Goal: Task Accomplishment & Management: Use online tool/utility

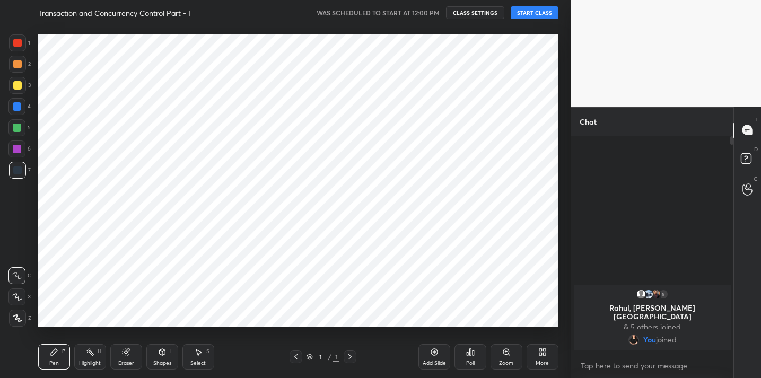
scroll to position [52721, 52503]
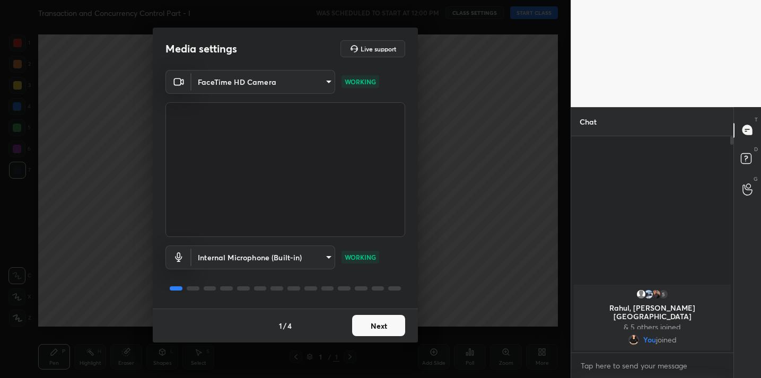
click at [383, 331] on button "Next" at bounding box center [378, 325] width 53 height 21
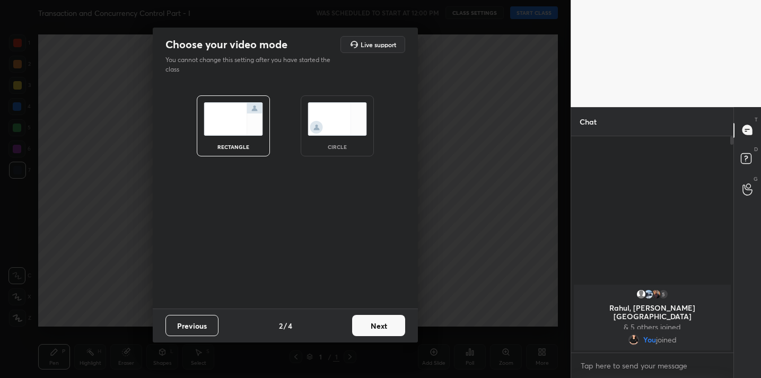
click at [383, 331] on button "Next" at bounding box center [378, 325] width 53 height 21
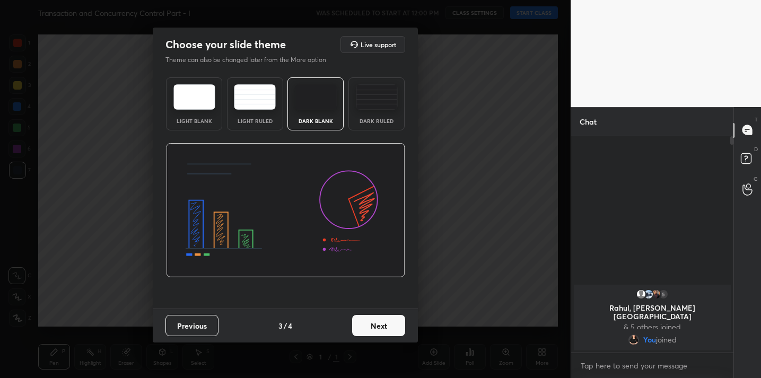
click at [383, 331] on button "Next" at bounding box center [378, 325] width 53 height 21
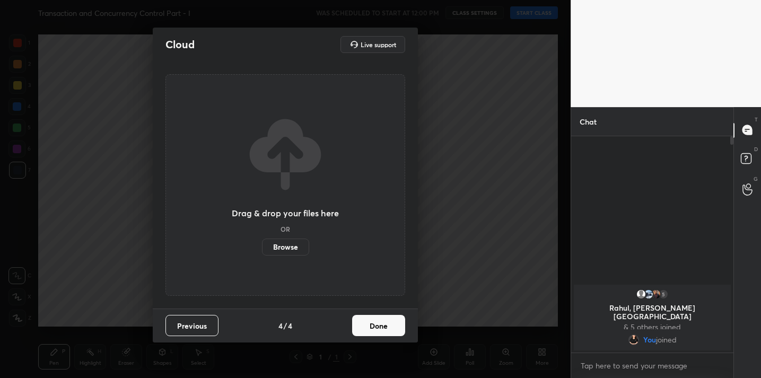
click at [383, 331] on button "Done" at bounding box center [378, 325] width 53 height 21
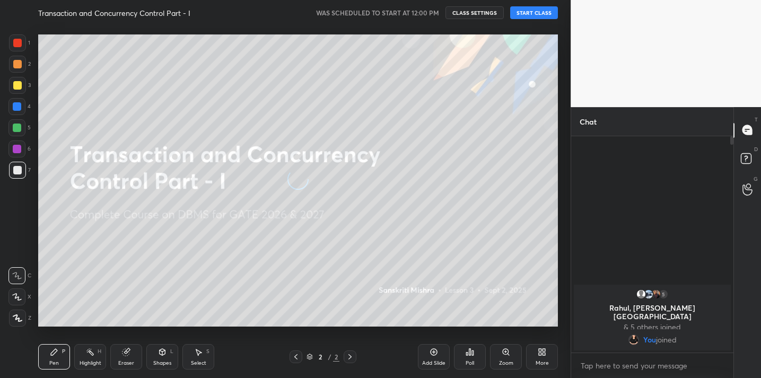
click at [383, 331] on div "Setting up your live class" at bounding box center [298, 180] width 528 height 310
click at [531, 16] on button "START CLASS" at bounding box center [534, 12] width 48 height 13
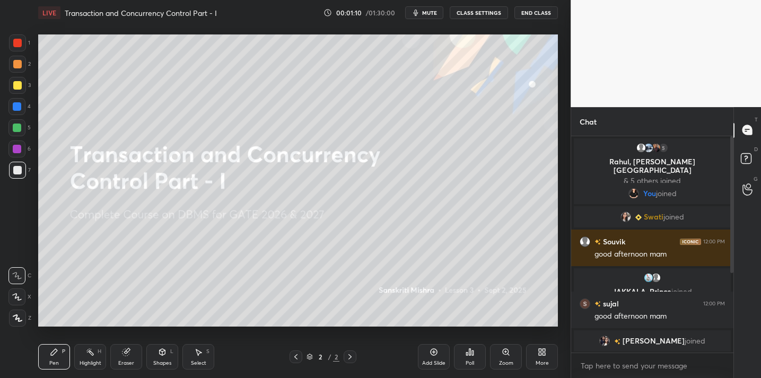
click at [543, 13] on button "End Class" at bounding box center [535, 12] width 43 height 13
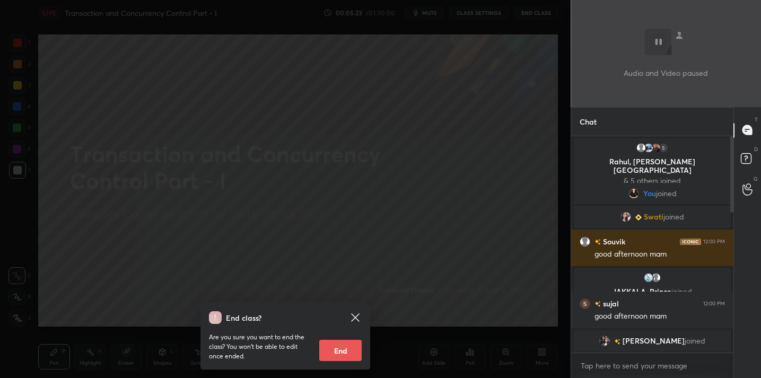
click at [265, 136] on div "End class? Are you sure you want to end the class? You won’t be able to edit on…" at bounding box center [285, 189] width 571 height 378
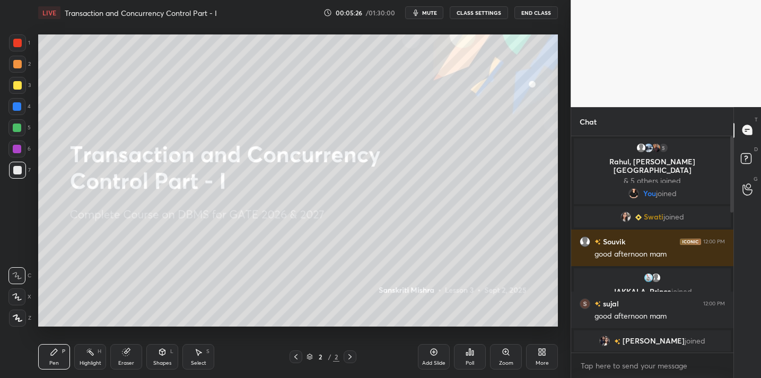
click at [468, 354] on icon at bounding box center [468, 354] width 2 height 3
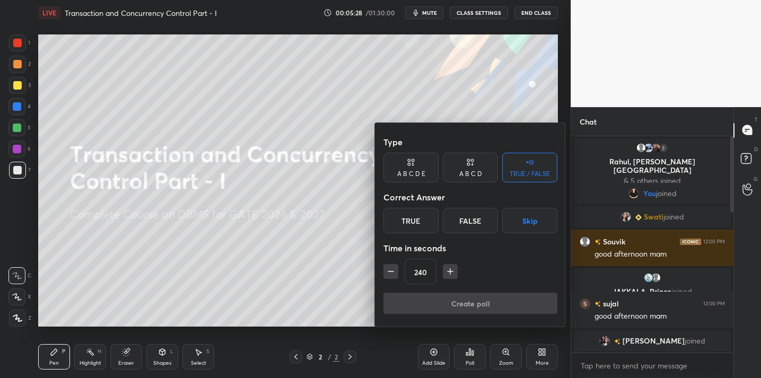
click at [417, 234] on div "Type A B C D E A B C D TRUE / FALSE Correct Answer True False Skip Time in seco…" at bounding box center [470, 212] width 174 height 161
click at [415, 225] on div "True" at bounding box center [410, 220] width 55 height 25
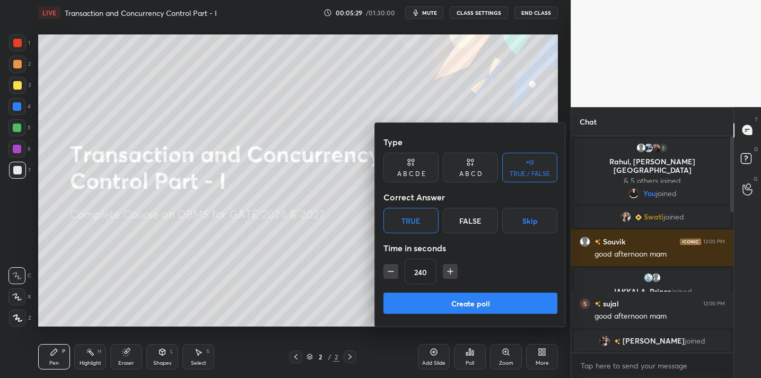
click at [452, 303] on button "Create poll" at bounding box center [470, 303] width 174 height 21
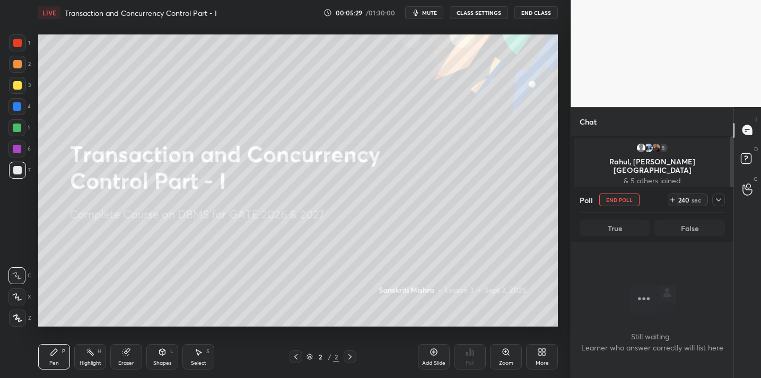
scroll to position [0, 0]
click at [546, 357] on div "More" at bounding box center [542, 356] width 32 height 25
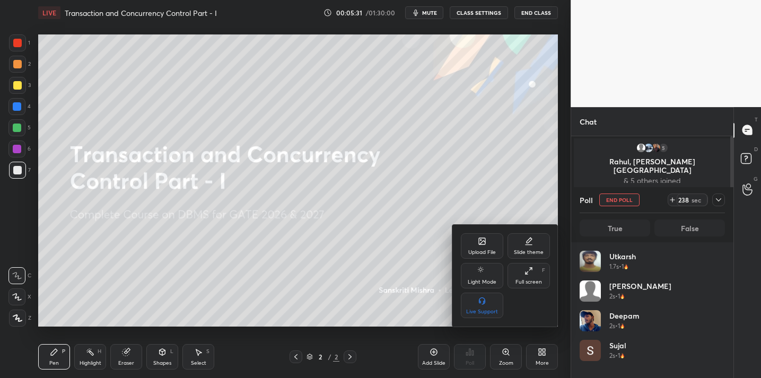
scroll to position [124, 142]
click at [480, 250] on div "Upload File" at bounding box center [482, 252] width 28 height 5
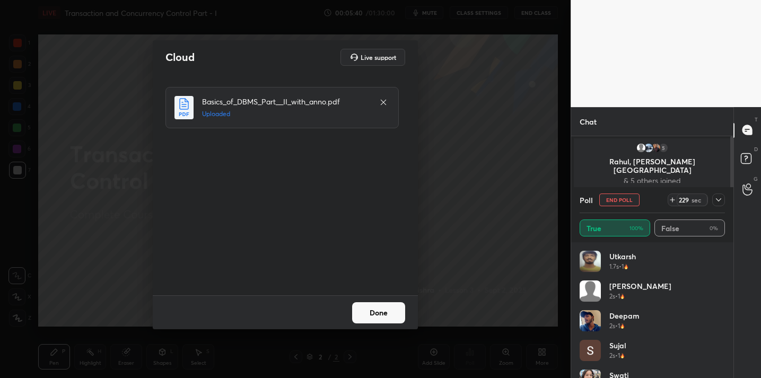
click at [373, 310] on button "Done" at bounding box center [378, 312] width 53 height 21
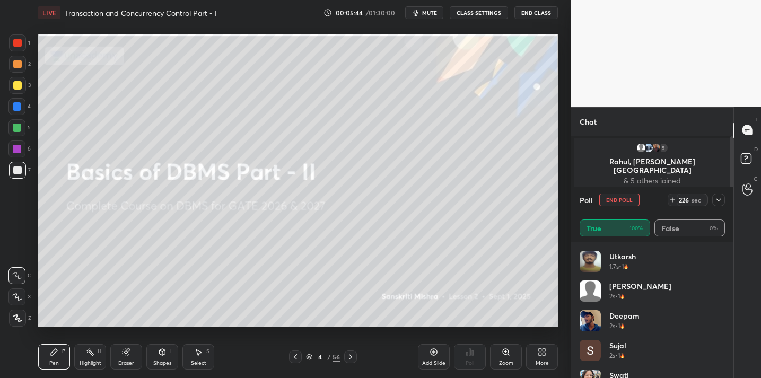
click at [334, 358] on div "56" at bounding box center [336, 357] width 7 height 10
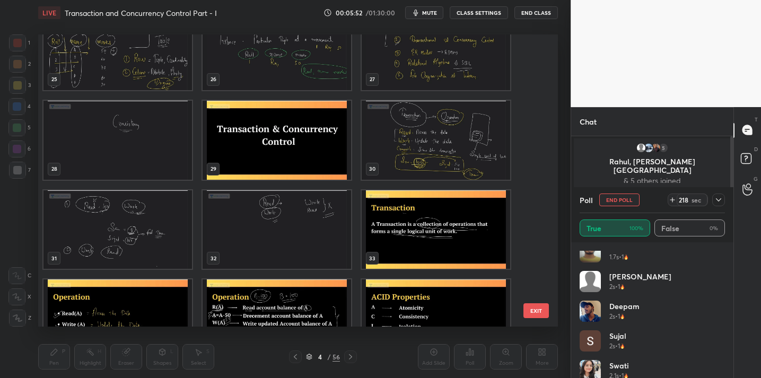
scroll to position [0, 0]
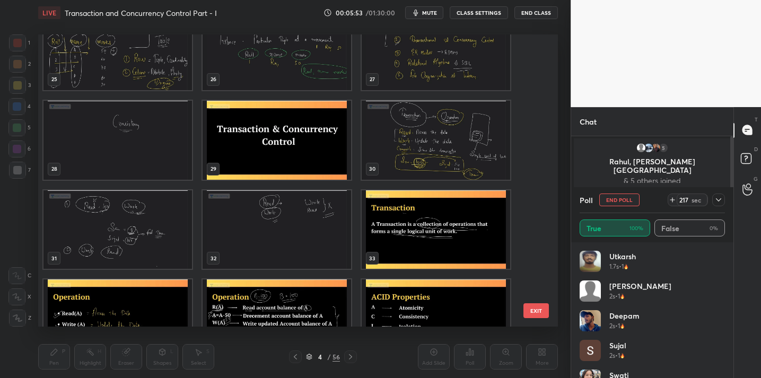
click at [721, 197] on icon at bounding box center [718, 200] width 8 height 8
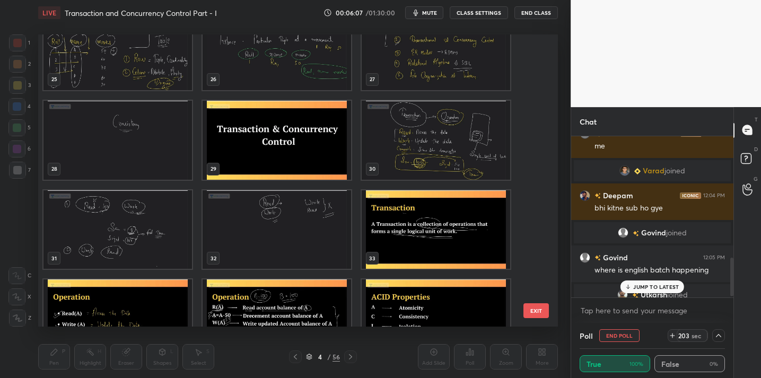
scroll to position [513, 0]
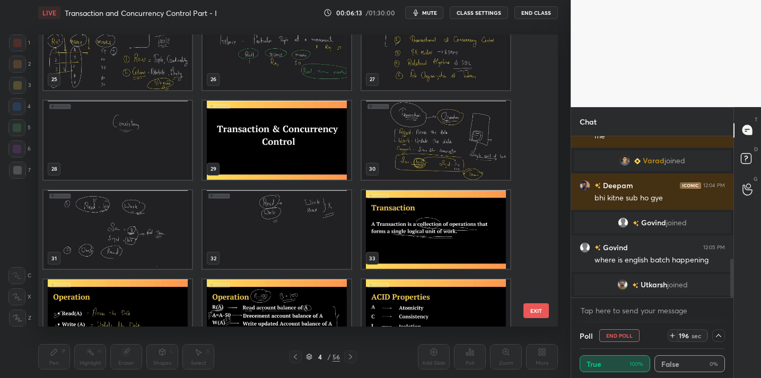
click at [286, 146] on img "grid" at bounding box center [277, 140] width 148 height 79
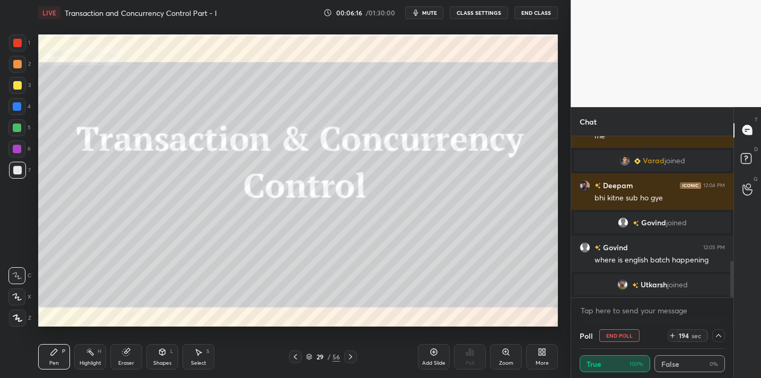
scroll to position [549, 0]
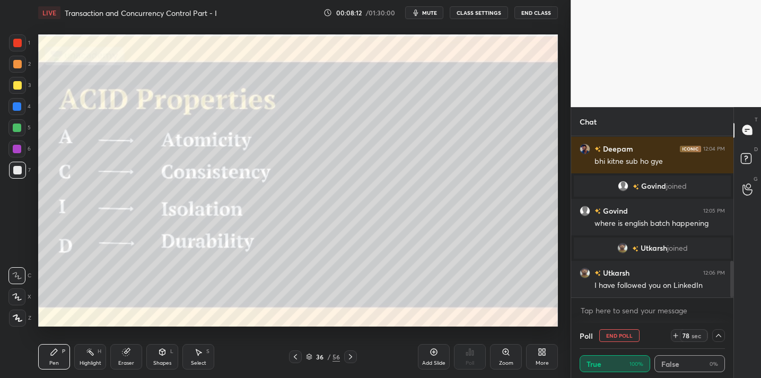
click at [427, 361] on div "Add Slide" at bounding box center [433, 363] width 23 height 5
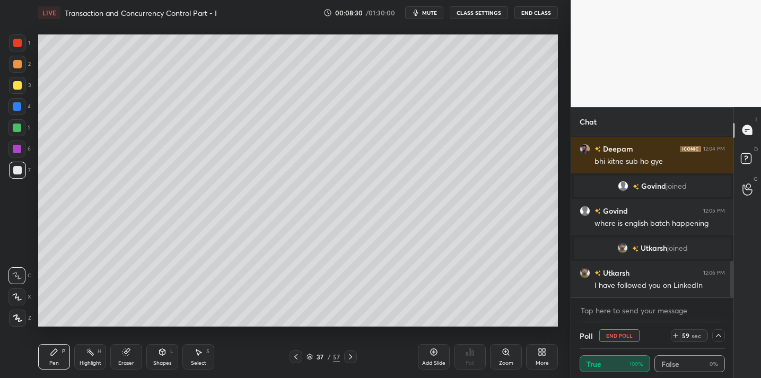
click at [14, 87] on div at bounding box center [17, 85] width 8 height 8
drag, startPoint x: 19, startPoint y: 177, endPoint x: 22, endPoint y: 171, distance: 6.9
click at [19, 176] on div at bounding box center [17, 170] width 17 height 17
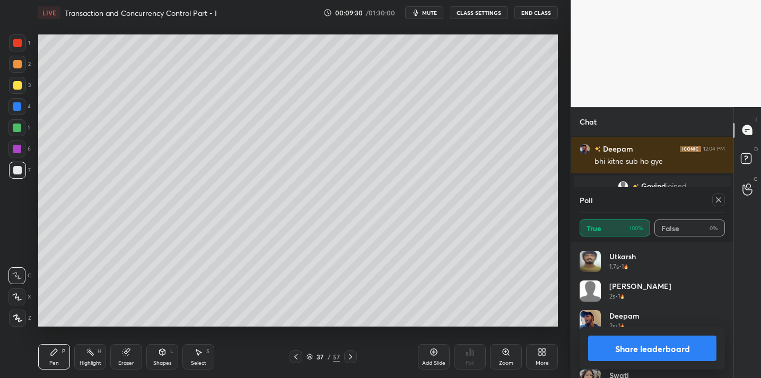
scroll to position [124, 142]
click at [716, 198] on icon at bounding box center [718, 200] width 8 height 8
type textarea "x"
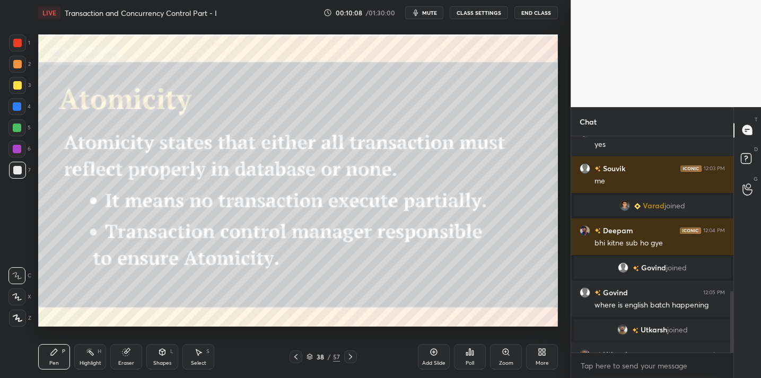
scroll to position [546, 0]
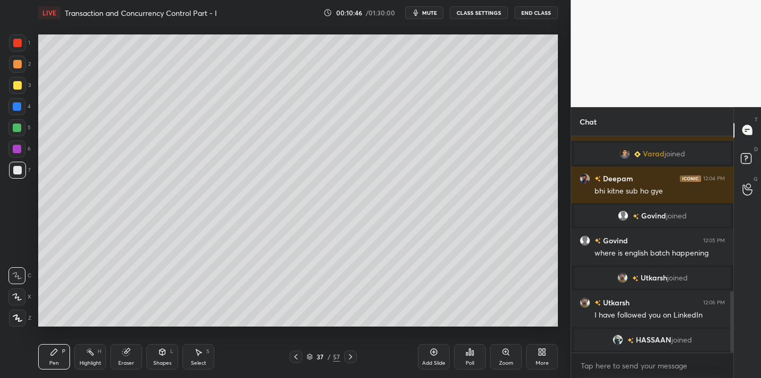
click at [538, 12] on button "End Class" at bounding box center [535, 12] width 43 height 13
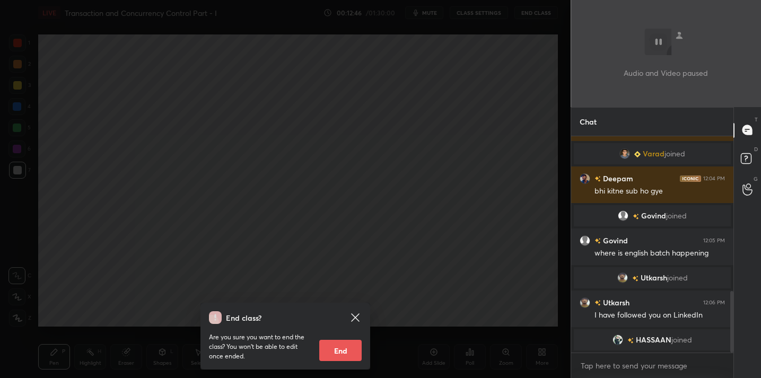
click at [333, 36] on div "End class? Are you sure you want to end the class? You won’t be able to edit on…" at bounding box center [285, 189] width 571 height 378
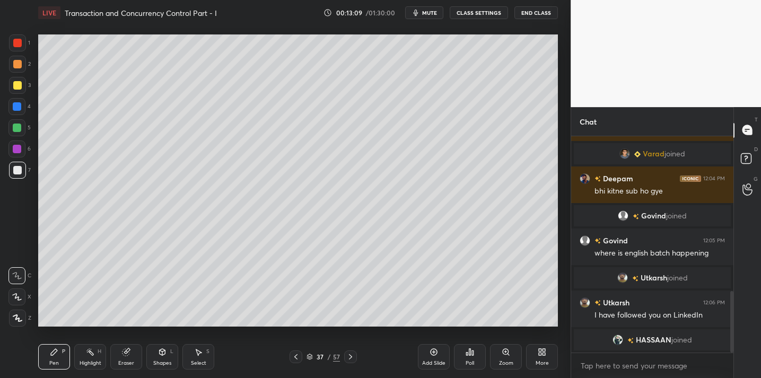
click at [20, 86] on div at bounding box center [17, 85] width 8 height 8
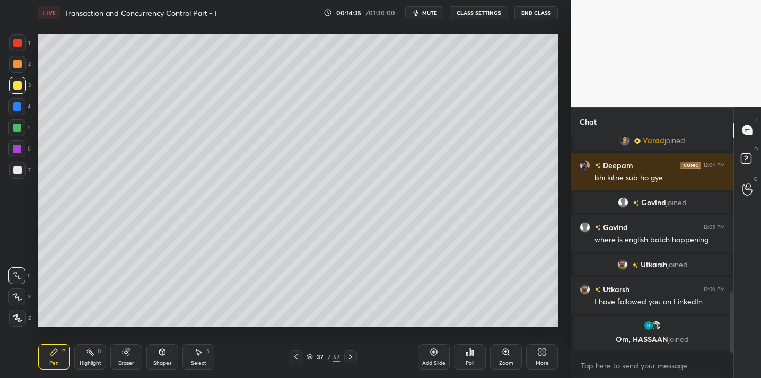
drag, startPoint x: 18, startPoint y: 165, endPoint x: 28, endPoint y: 180, distance: 17.9
click at [18, 165] on div at bounding box center [17, 170] width 17 height 17
click at [237, 329] on div "Setting up your live class Poll for secs No correct answer Start poll" at bounding box center [298, 180] width 528 height 310
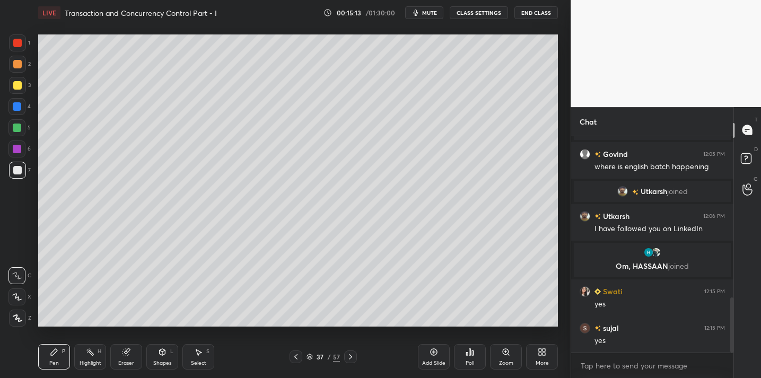
scroll to position [633, 0]
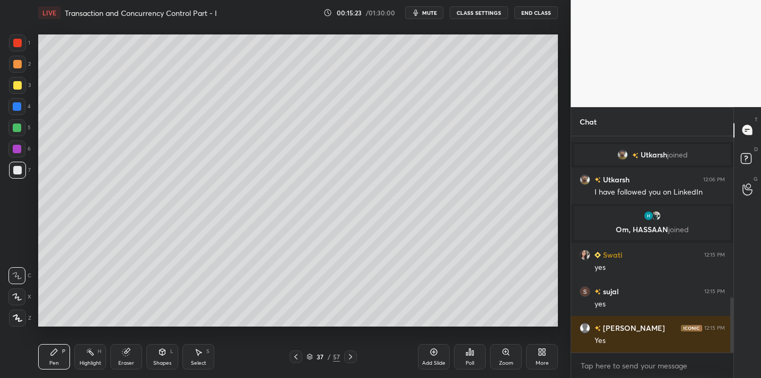
click at [434, 352] on icon at bounding box center [433, 352] width 3 height 3
drag, startPoint x: 15, startPoint y: 85, endPoint x: 34, endPoint y: 91, distance: 20.0
click at [15, 85] on div at bounding box center [17, 85] width 8 height 8
click at [26, 167] on div "7" at bounding box center [20, 170] width 22 height 17
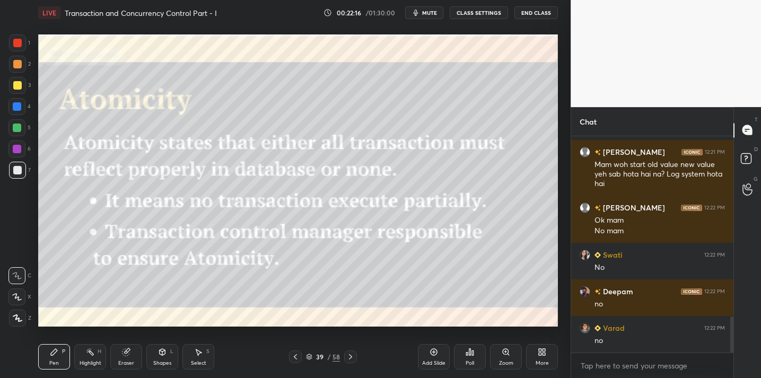
scroll to position [1121, 0]
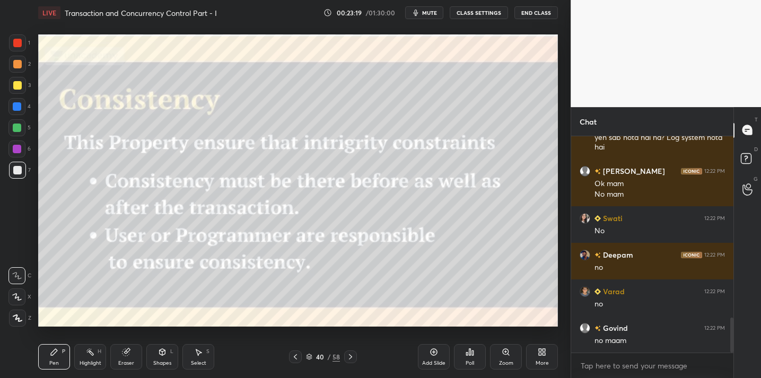
click at [432, 354] on icon at bounding box center [434, 352] width 8 height 8
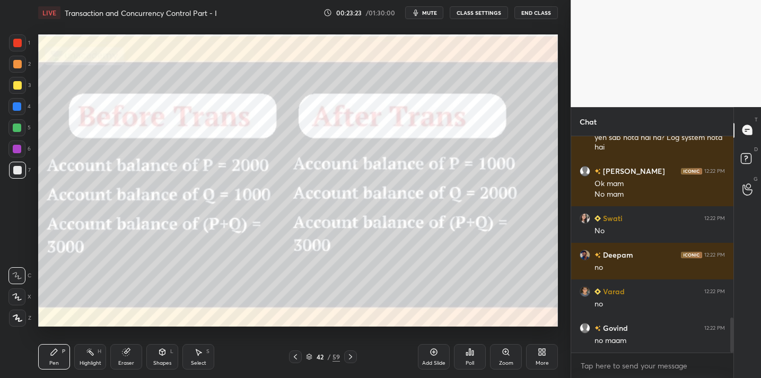
click at [14, 88] on div at bounding box center [17, 85] width 8 height 8
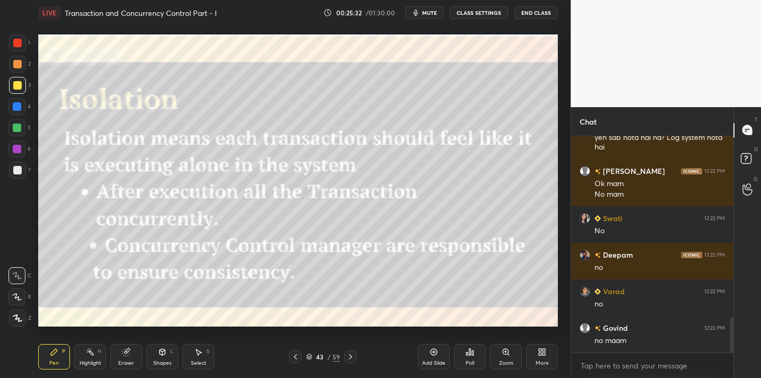
click at [431, 358] on div "Add Slide" at bounding box center [434, 356] width 32 height 25
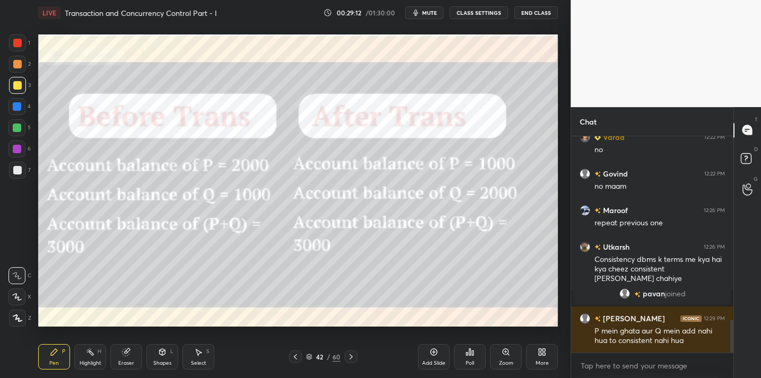
scroll to position [1204, 0]
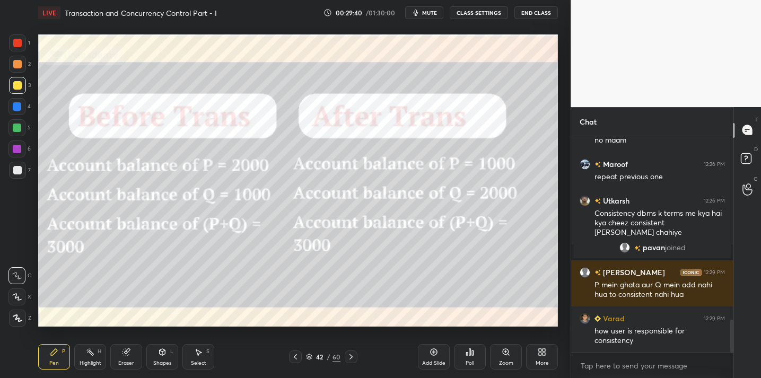
click at [442, 352] on div "Add Slide" at bounding box center [434, 356] width 32 height 25
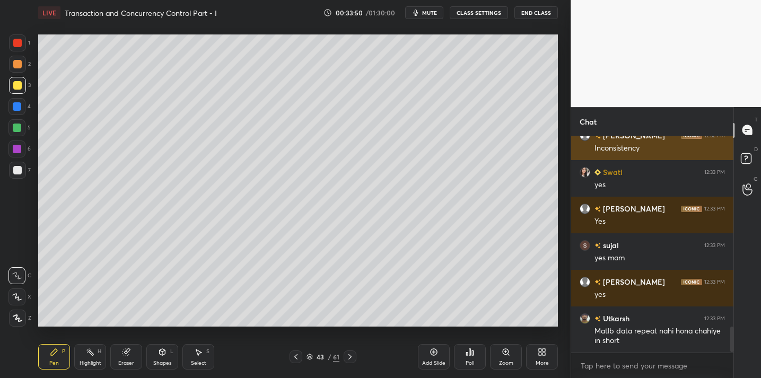
scroll to position [1640, 0]
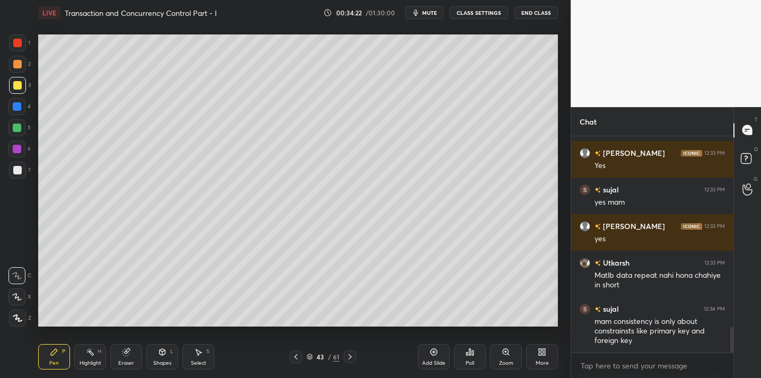
click at [504, 155] on div "Setting up your live class Poll for secs No correct answer Start poll" at bounding box center [298, 180] width 528 height 310
click at [461, 164] on div "Setting up your live class Poll for secs No correct answer Start poll" at bounding box center [298, 180] width 528 height 310
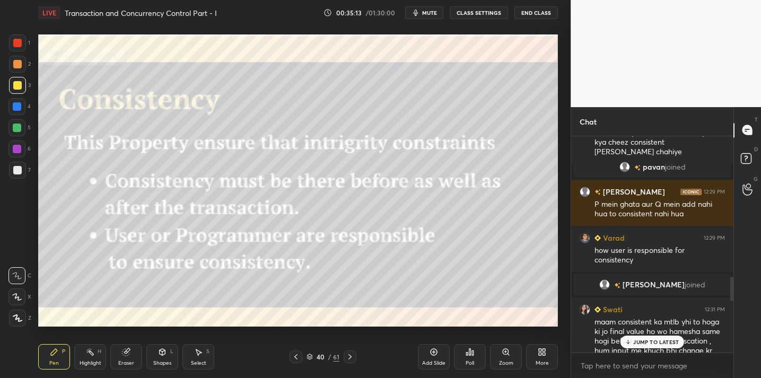
scroll to position [1255, 0]
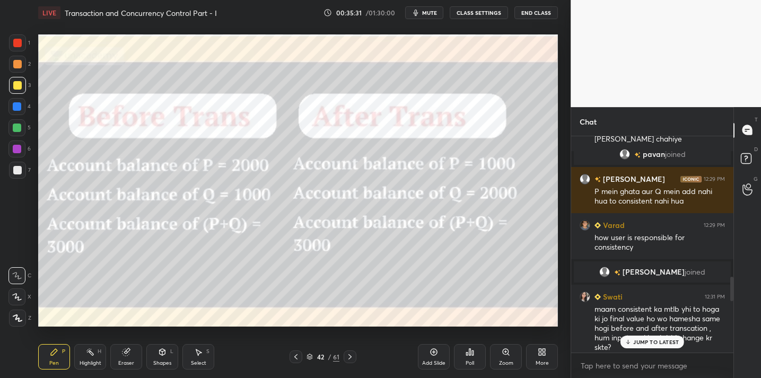
click at [125, 353] on icon at bounding box center [126, 352] width 7 height 7
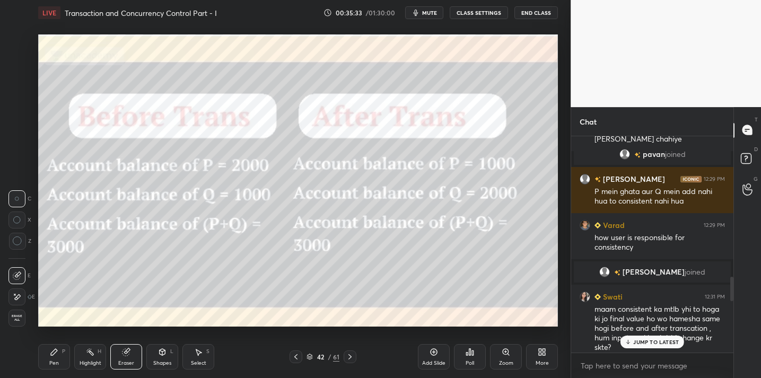
click at [24, 243] on div at bounding box center [17, 241] width 17 height 17
click at [15, 248] on div at bounding box center [17, 241] width 17 height 17
click at [18, 321] on span "Erase all" at bounding box center [17, 317] width 16 height 7
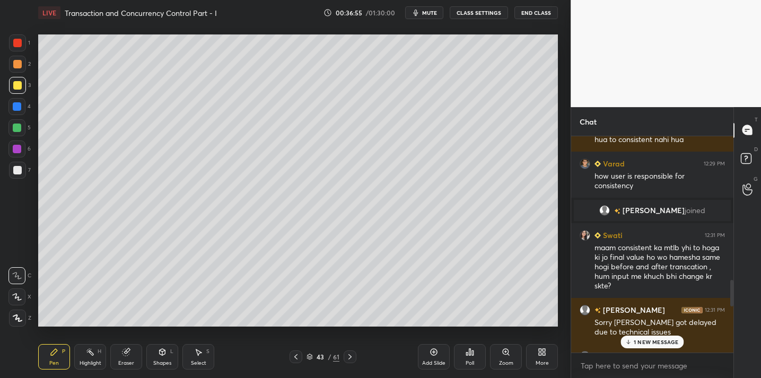
scroll to position [1311, 0]
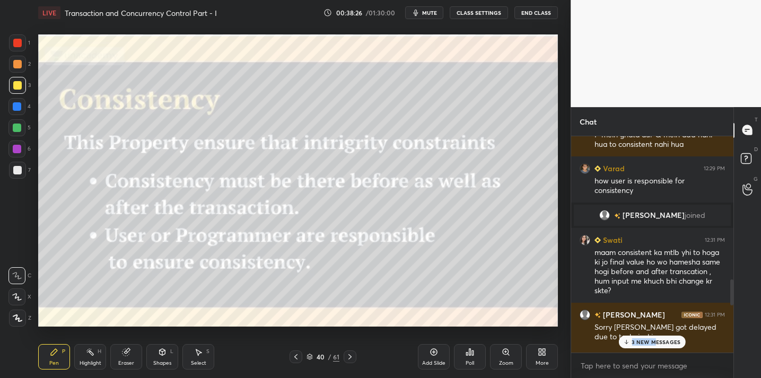
click at [654, 339] on p "3 NEW MESSAGES" at bounding box center [656, 342] width 49 height 6
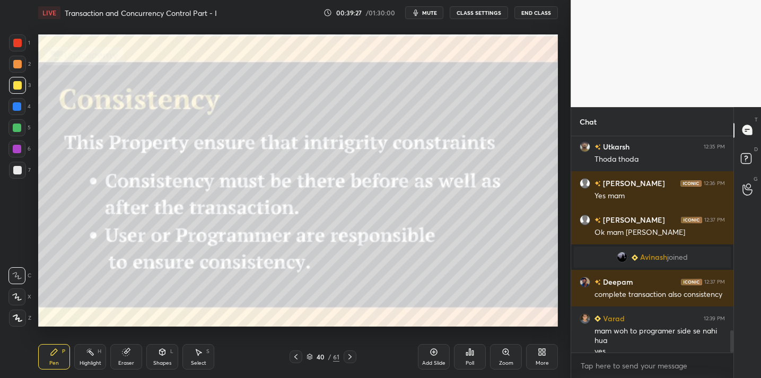
scroll to position [1905, 0]
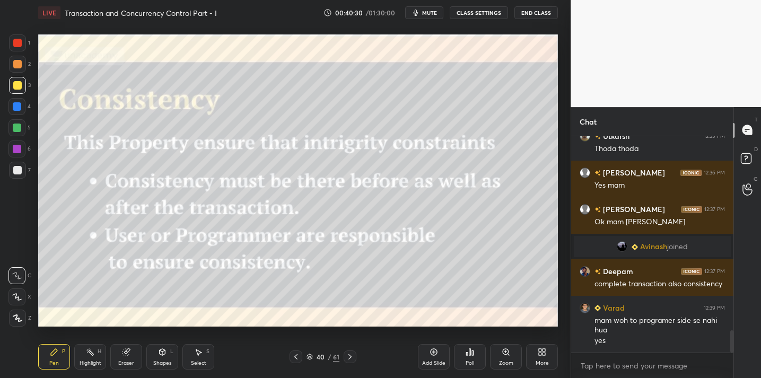
click at [521, 13] on button "End Class" at bounding box center [535, 12] width 43 height 13
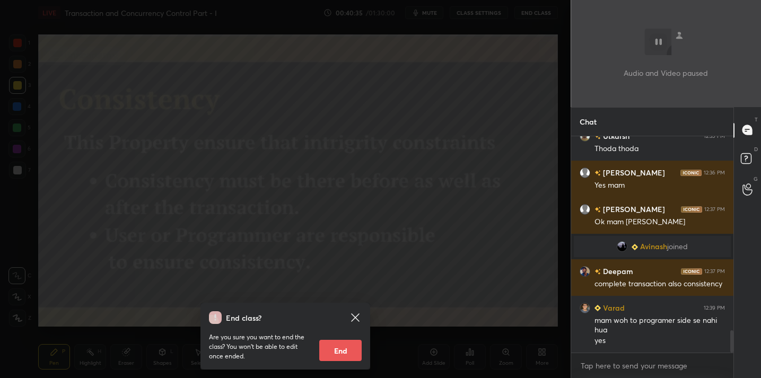
scroll to position [1941, 0]
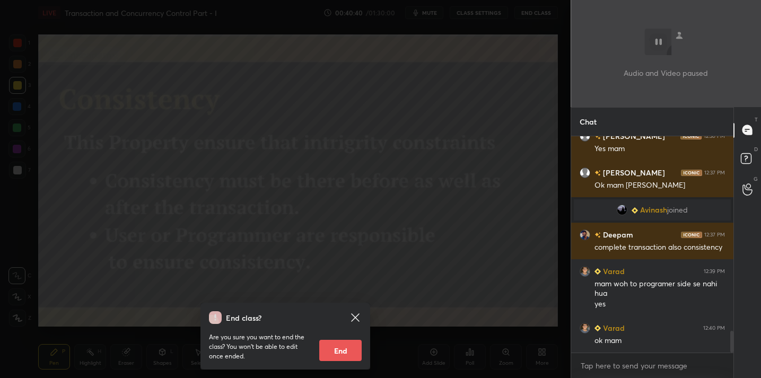
click at [310, 152] on div "End class? Are you sure you want to end the class? You won’t be able to edit on…" at bounding box center [285, 189] width 571 height 378
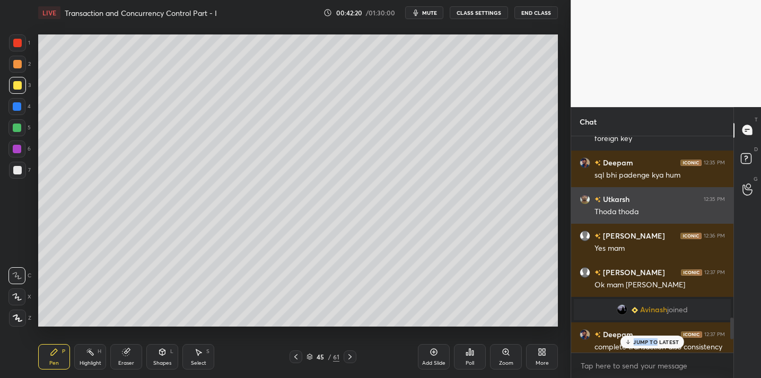
scroll to position [1978, 0]
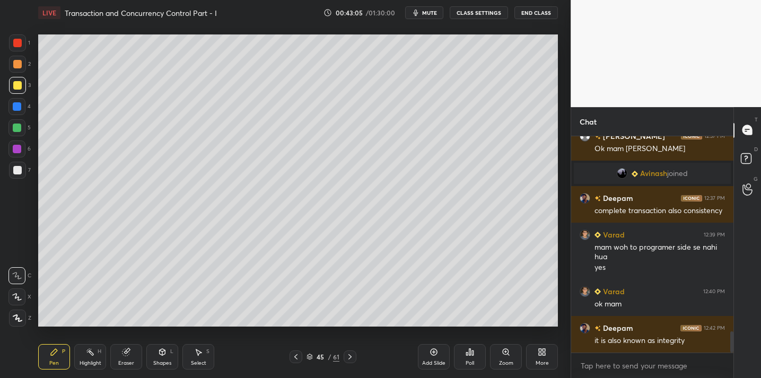
drag, startPoint x: 19, startPoint y: 171, endPoint x: 7, endPoint y: 177, distance: 13.3
click at [19, 171] on div at bounding box center [17, 170] width 8 height 8
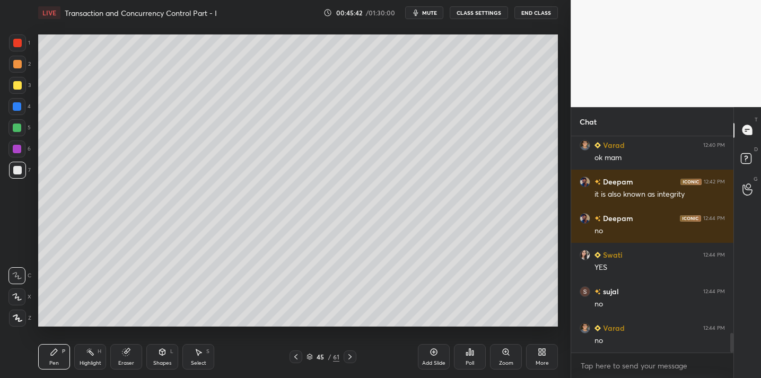
scroll to position [2150, 0]
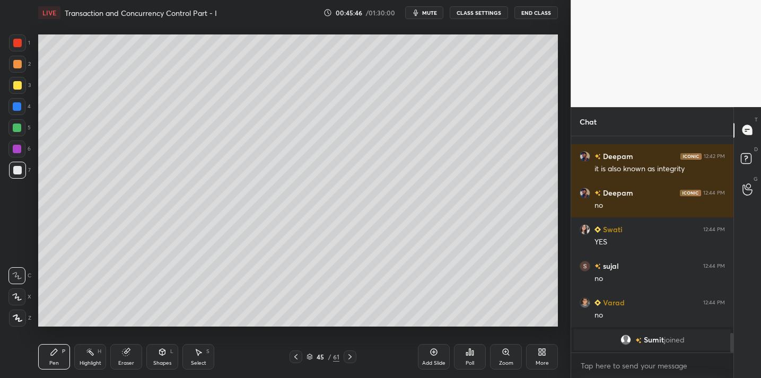
click at [121, 358] on div "Eraser" at bounding box center [126, 356] width 32 height 25
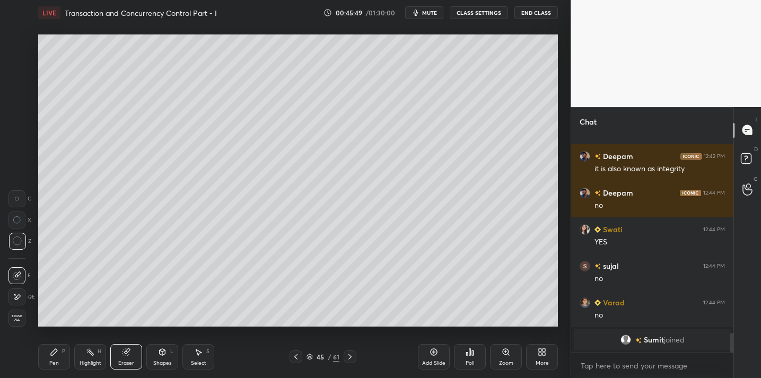
click at [59, 360] on div "Pen P" at bounding box center [54, 356] width 32 height 25
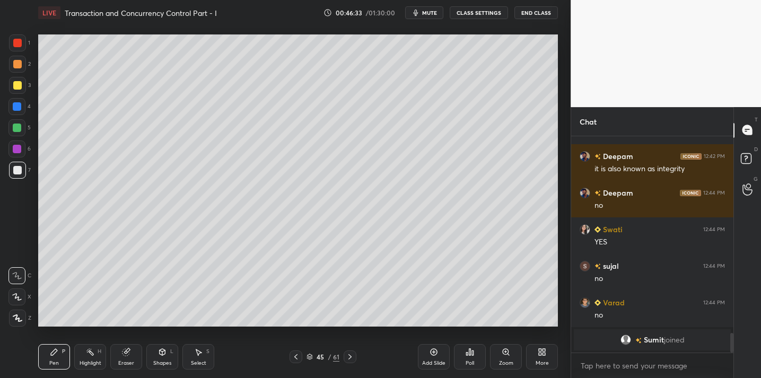
click at [22, 85] on div at bounding box center [17, 85] width 17 height 17
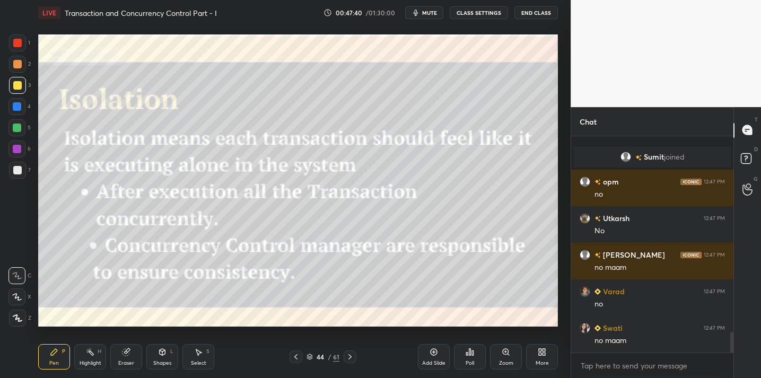
scroll to position [2024, 0]
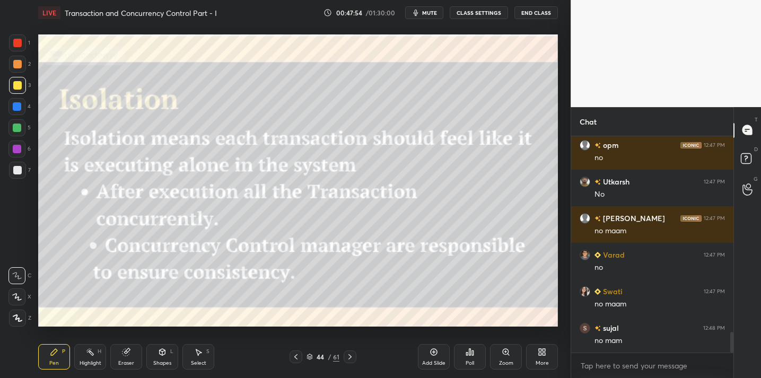
click at [549, 12] on button "End Class" at bounding box center [535, 12] width 43 height 13
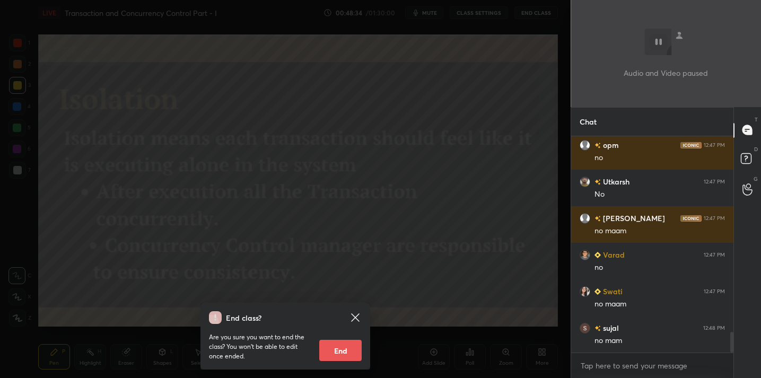
click at [396, 86] on div "End class? Are you sure you want to end the class? You won’t be able to edit on…" at bounding box center [285, 189] width 571 height 378
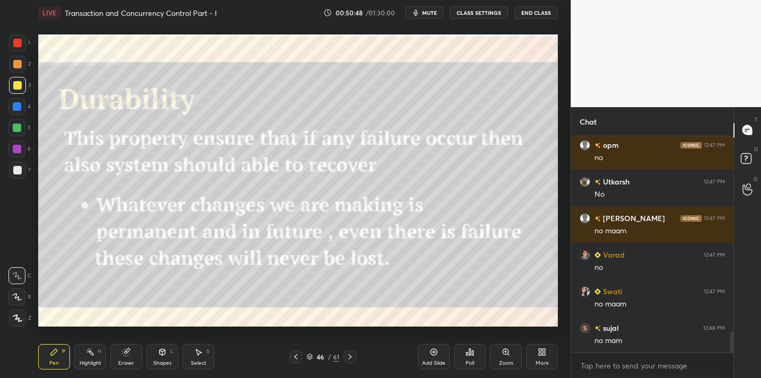
click at [440, 356] on div "Add Slide" at bounding box center [434, 356] width 32 height 25
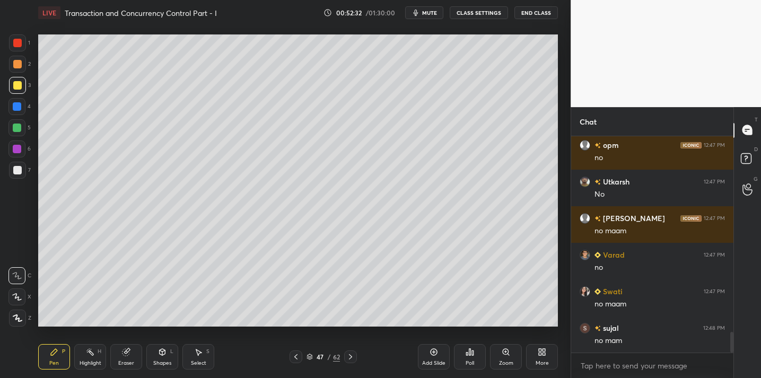
click at [434, 356] on icon at bounding box center [434, 352] width 8 height 8
click at [472, 357] on div "Poll" at bounding box center [470, 356] width 32 height 25
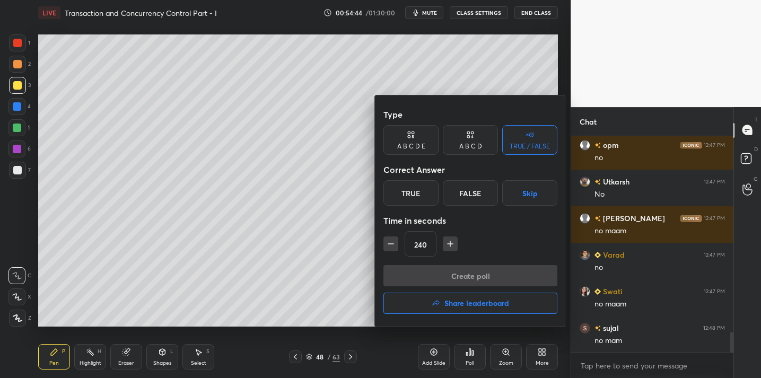
click at [474, 186] on div "False" at bounding box center [470, 192] width 55 height 25
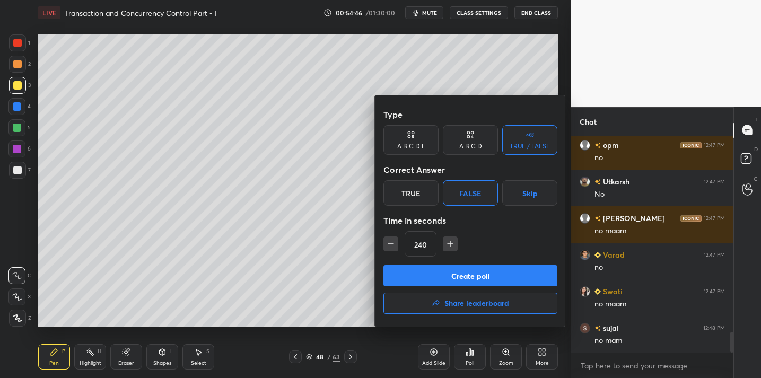
click at [450, 275] on button "Create poll" at bounding box center [470, 275] width 174 height 21
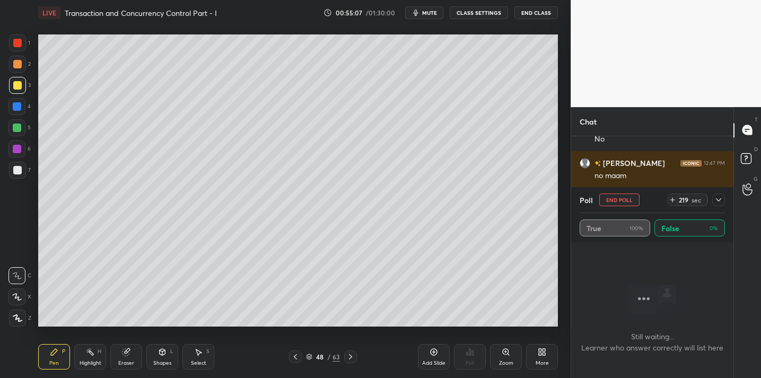
scroll to position [2116, 0]
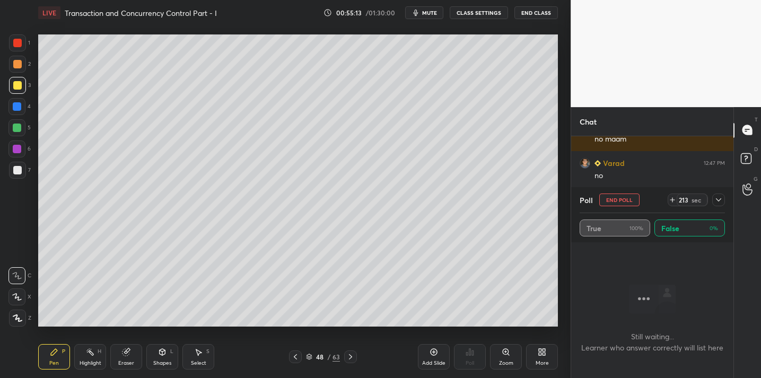
click at [718, 203] on icon at bounding box center [718, 200] width 8 height 8
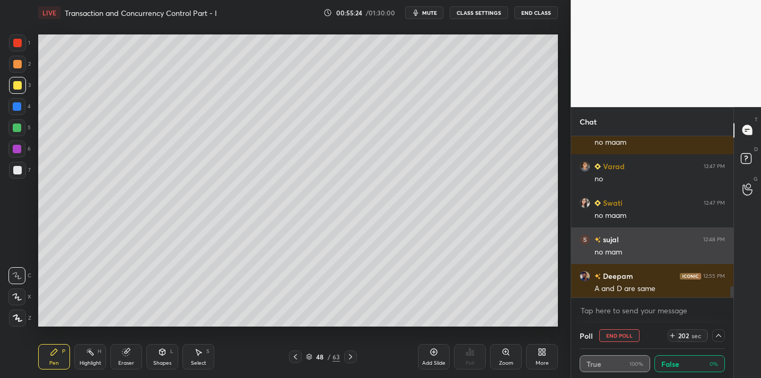
scroll to position [2153, 0]
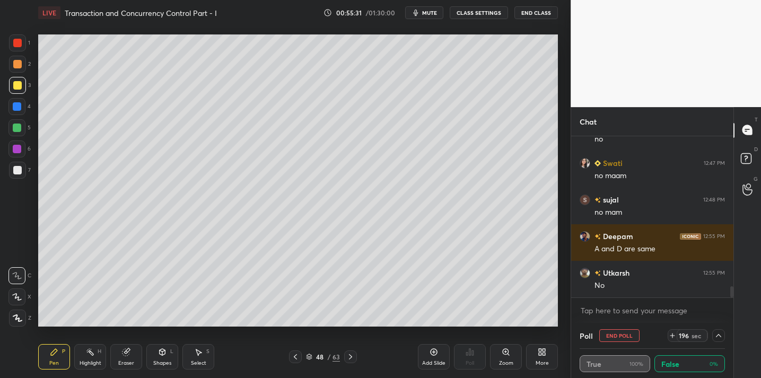
drag, startPoint x: 19, startPoint y: 165, endPoint x: 18, endPoint y: 171, distance: 5.5
click at [21, 168] on div "7" at bounding box center [20, 170] width 22 height 17
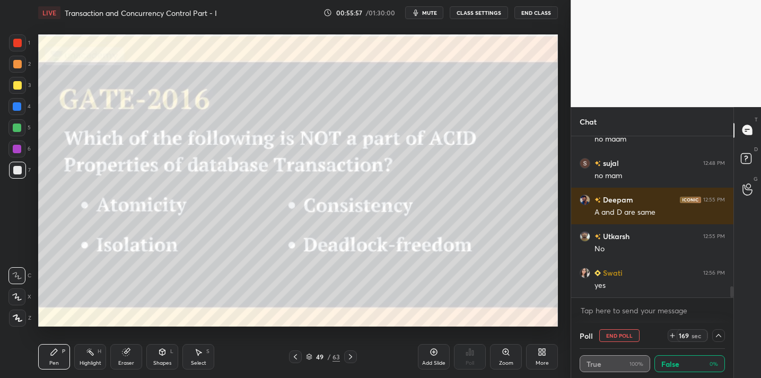
click at [628, 335] on button "End Poll" at bounding box center [619, 335] width 40 height 13
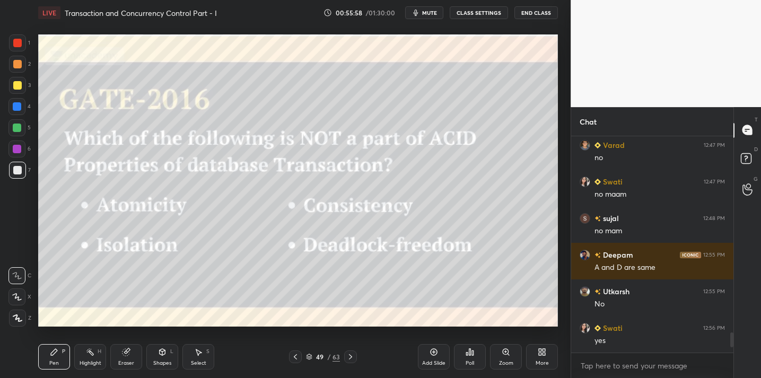
scroll to position [4, 4]
click at [476, 358] on div "Poll" at bounding box center [470, 356] width 32 height 25
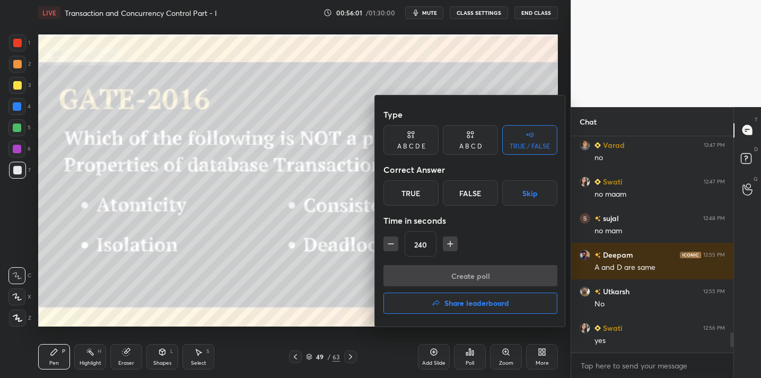
click at [478, 144] on div "A B C D" at bounding box center [470, 146] width 23 height 6
click at [505, 195] on div "D" at bounding box center [506, 192] width 31 height 25
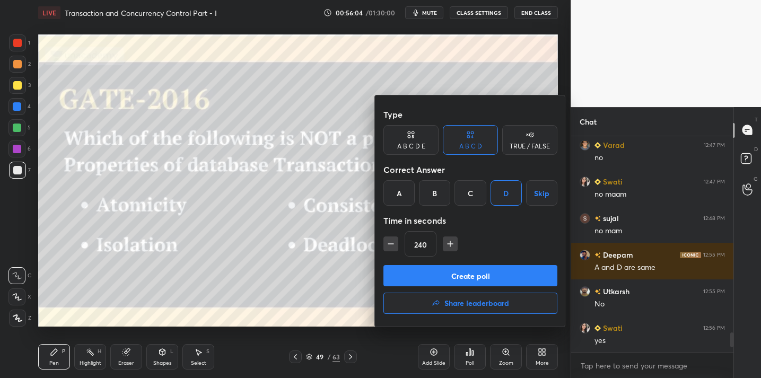
click at [460, 274] on button "Create poll" at bounding box center [470, 275] width 174 height 21
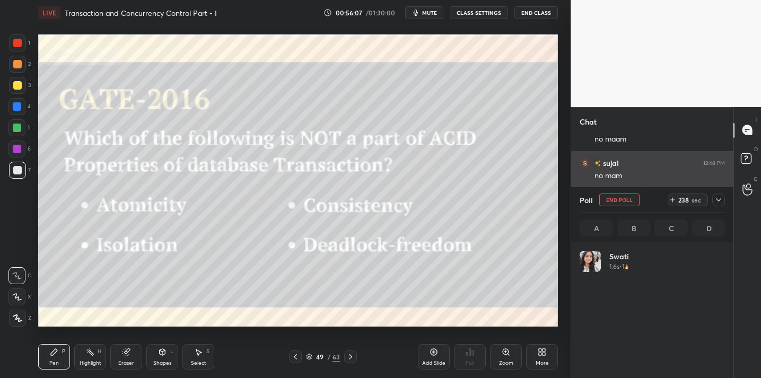
scroll to position [124, 142]
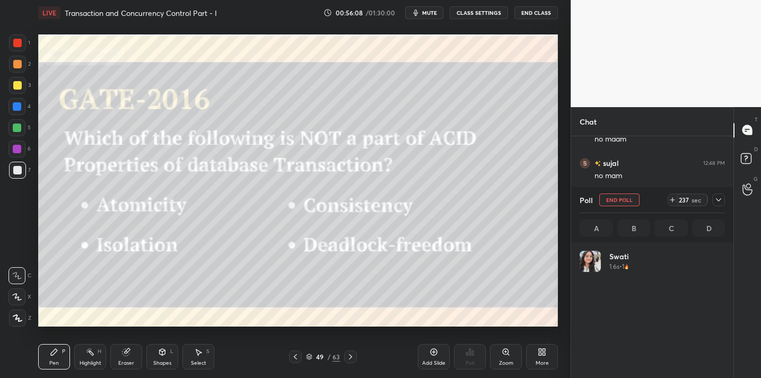
click at [719, 203] on icon at bounding box center [718, 200] width 8 height 8
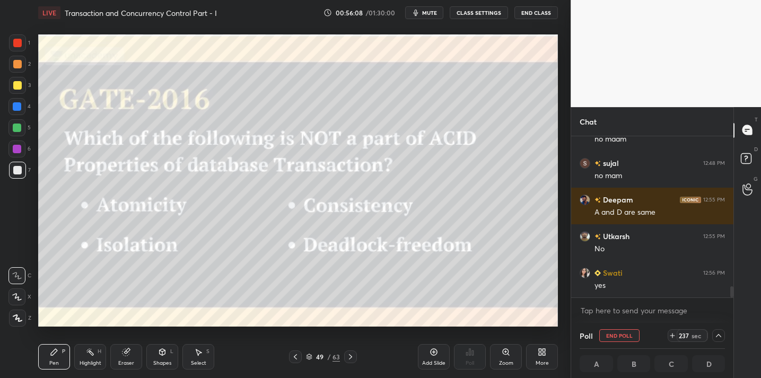
scroll to position [1, 4]
click at [721, 336] on icon at bounding box center [718, 335] width 5 height 3
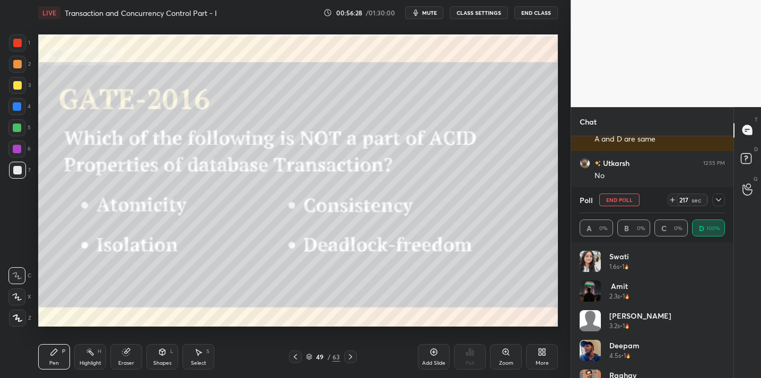
click at [719, 202] on icon at bounding box center [718, 200] width 8 height 8
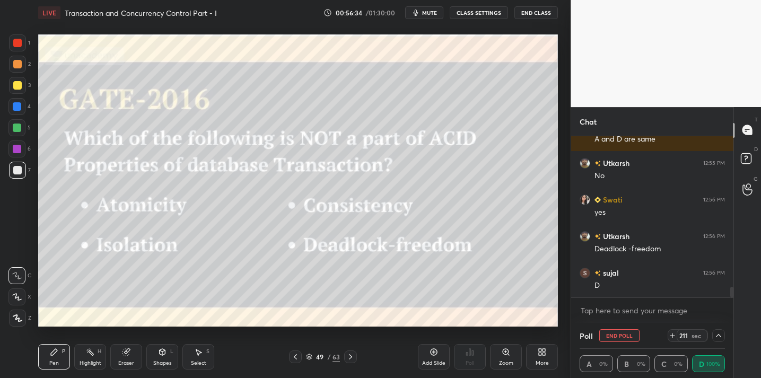
click at [717, 338] on icon at bounding box center [718, 335] width 8 height 8
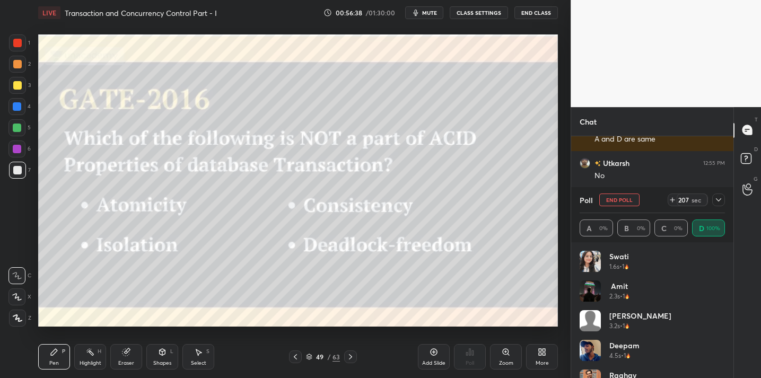
click at [720, 203] on icon at bounding box center [718, 200] width 8 height 8
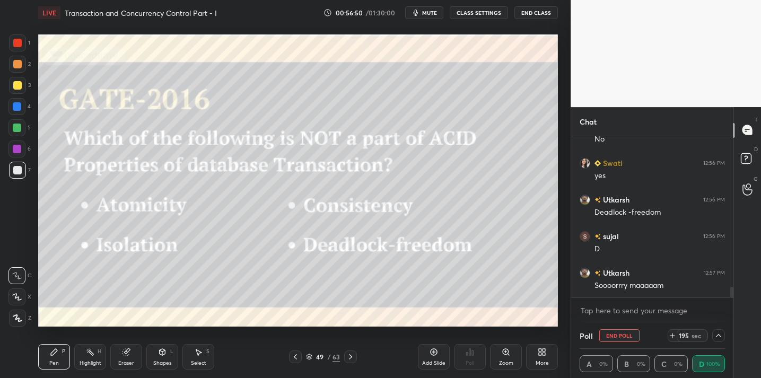
click at [21, 82] on div at bounding box center [17, 85] width 8 height 8
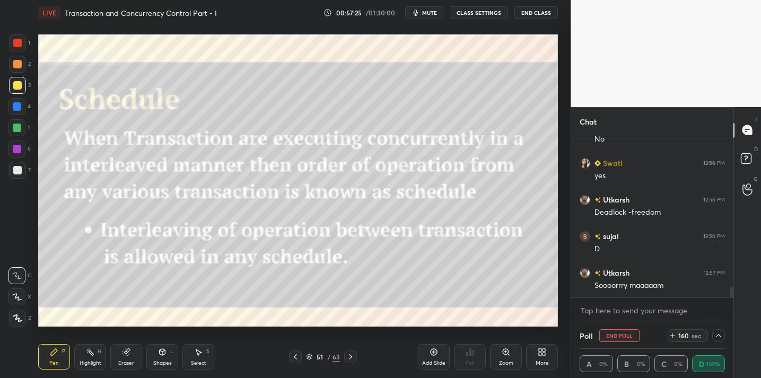
click at [718, 333] on icon at bounding box center [718, 335] width 8 height 8
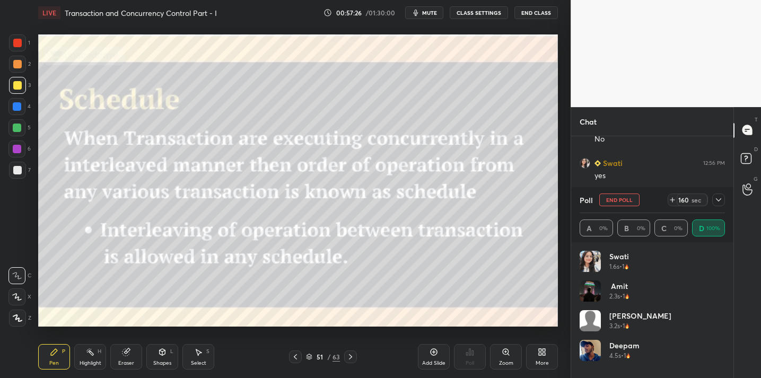
scroll to position [124, 142]
click at [611, 200] on button "End Poll" at bounding box center [619, 200] width 40 height 13
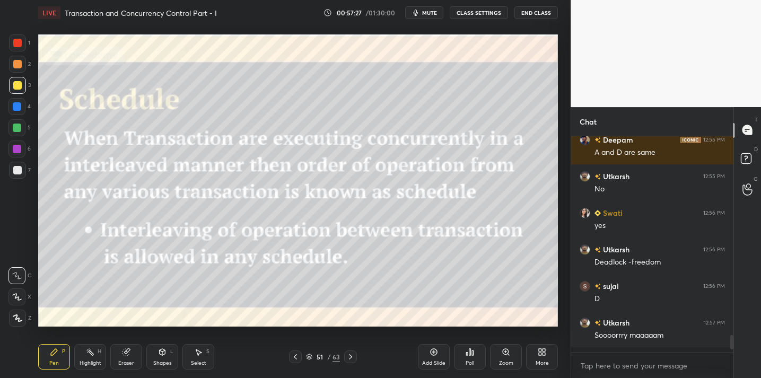
scroll to position [2244, 0]
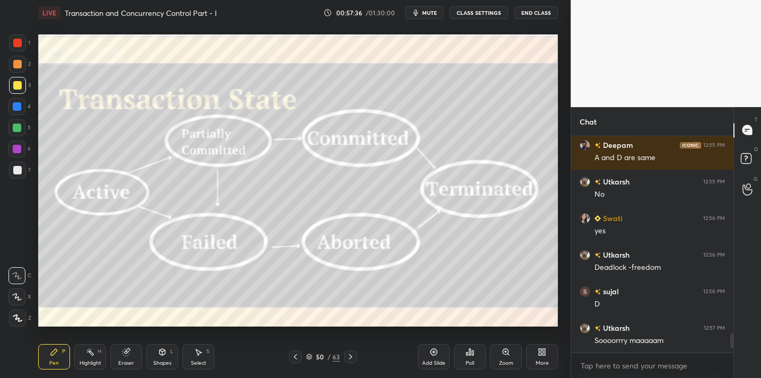
drag, startPoint x: 426, startPoint y: 354, endPoint x: 428, endPoint y: 342, distance: 12.4
click at [426, 354] on div "Add Slide" at bounding box center [434, 356] width 32 height 25
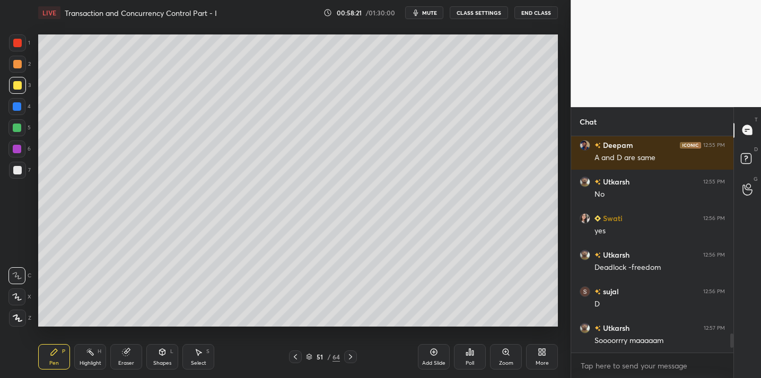
click at [19, 167] on div at bounding box center [17, 170] width 8 height 8
drag, startPoint x: 23, startPoint y: 130, endPoint x: 27, endPoint y: 136, distance: 7.2
click at [23, 130] on div at bounding box center [16, 127] width 17 height 17
drag, startPoint x: 121, startPoint y: 363, endPoint x: 133, endPoint y: 344, distance: 21.9
click at [124, 358] on div "Eraser" at bounding box center [126, 356] width 32 height 25
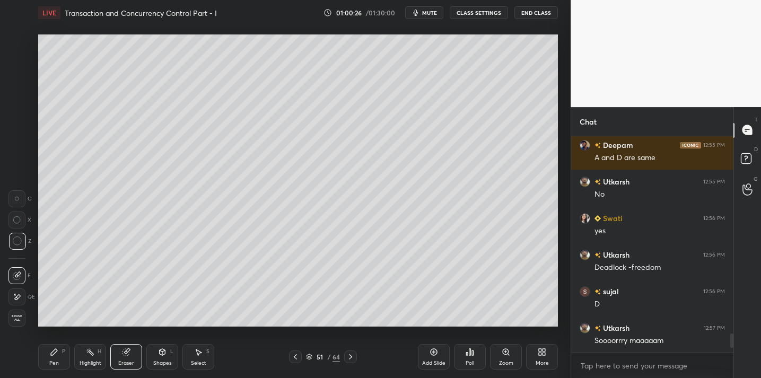
click at [58, 361] on div "Pen" at bounding box center [54, 363] width 10 height 5
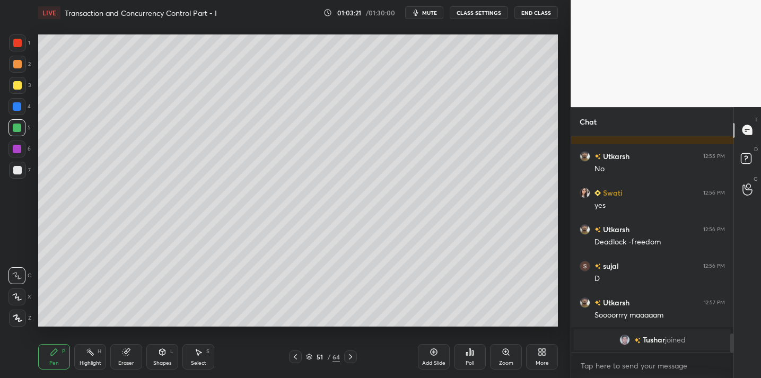
scroll to position [2117, 0]
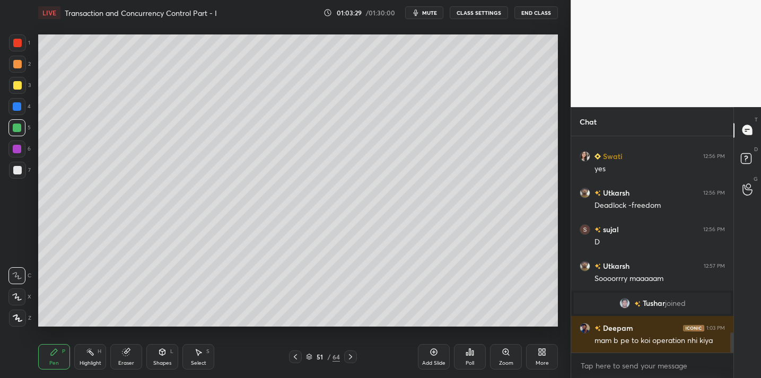
click at [123, 354] on icon at bounding box center [126, 352] width 8 height 8
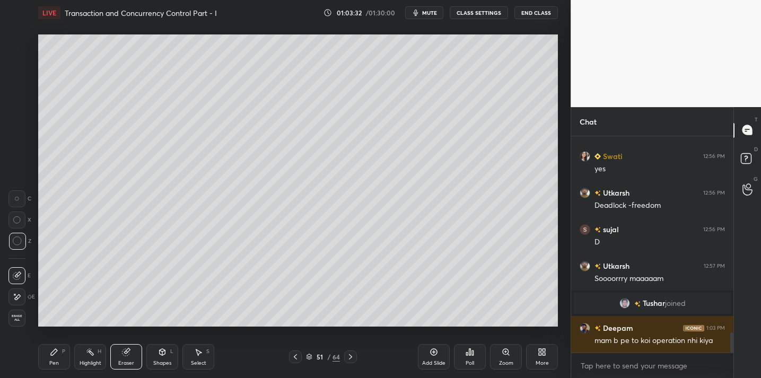
scroll to position [2154, 0]
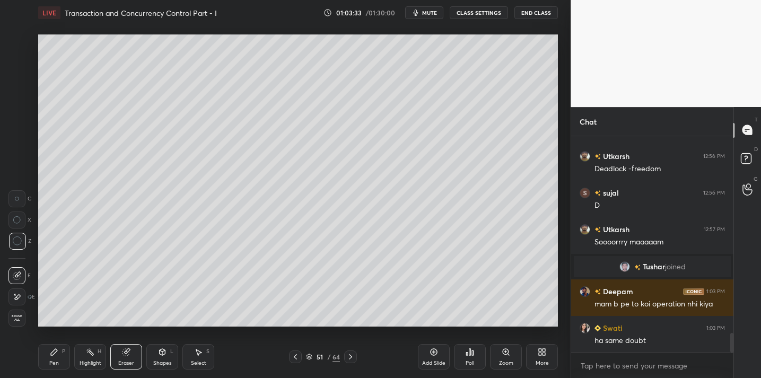
click at [52, 355] on icon at bounding box center [54, 352] width 6 height 6
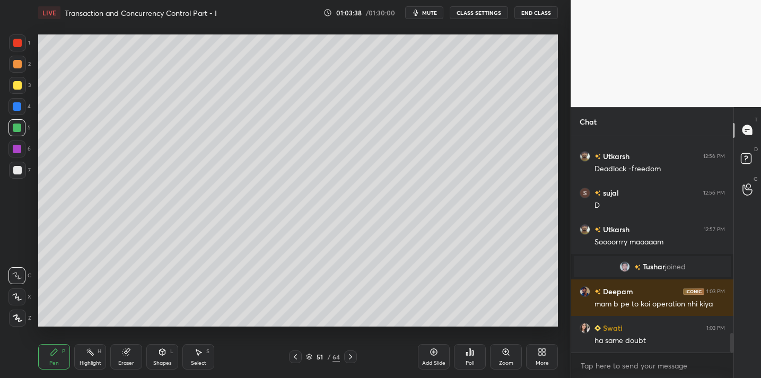
click at [130, 351] on div "Eraser" at bounding box center [126, 356] width 32 height 25
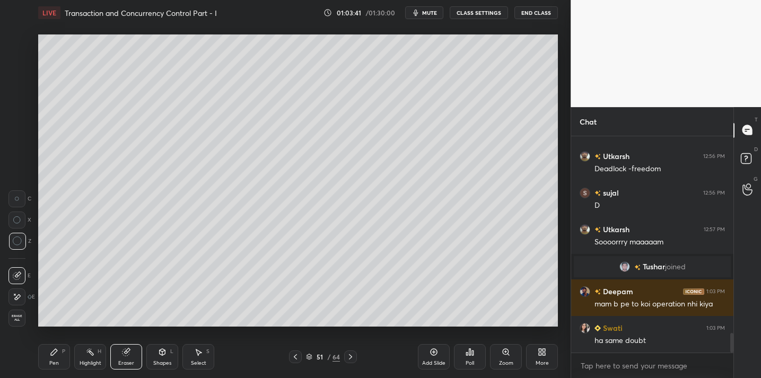
click at [50, 355] on div "Pen P" at bounding box center [54, 356] width 32 height 25
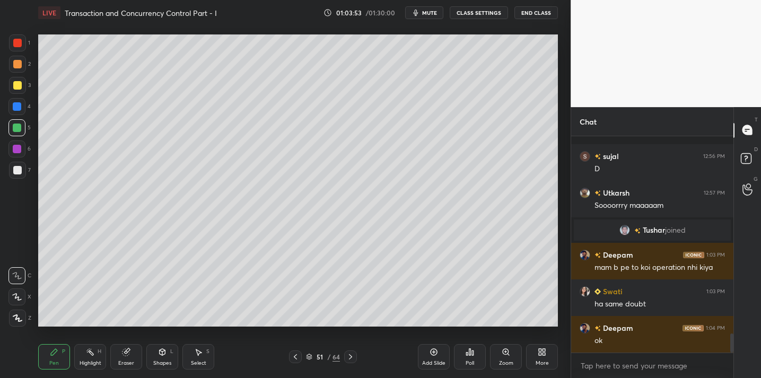
scroll to position [2236, 0]
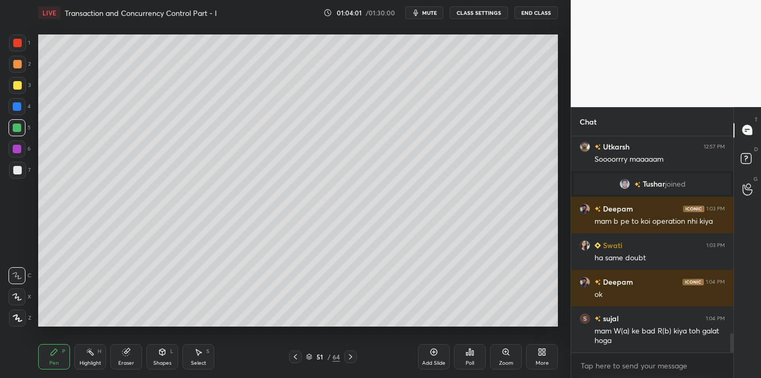
click at [21, 172] on div at bounding box center [17, 170] width 8 height 8
drag, startPoint x: 20, startPoint y: 46, endPoint x: 12, endPoint y: 44, distance: 7.6
click at [20, 46] on div at bounding box center [17, 43] width 8 height 8
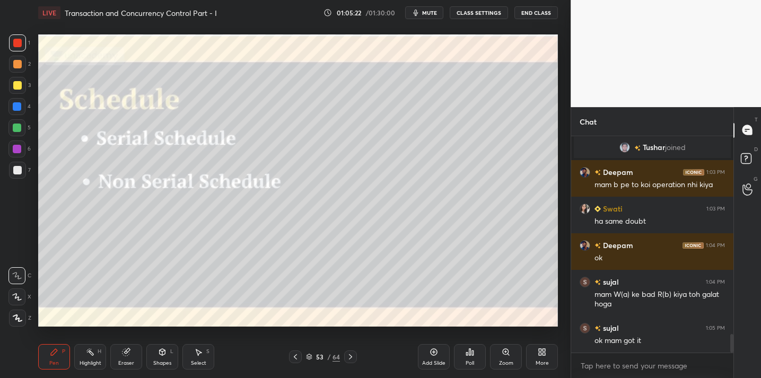
scroll to position [2310, 0]
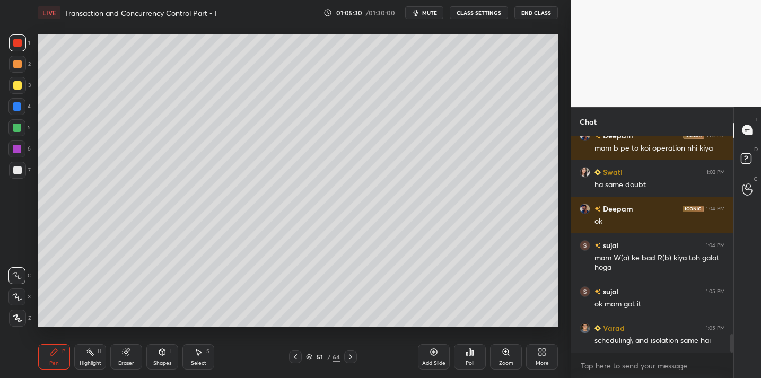
click at [430, 355] on div "Add Slide" at bounding box center [434, 356] width 32 height 25
click at [121, 361] on div "Eraser" at bounding box center [126, 363] width 16 height 5
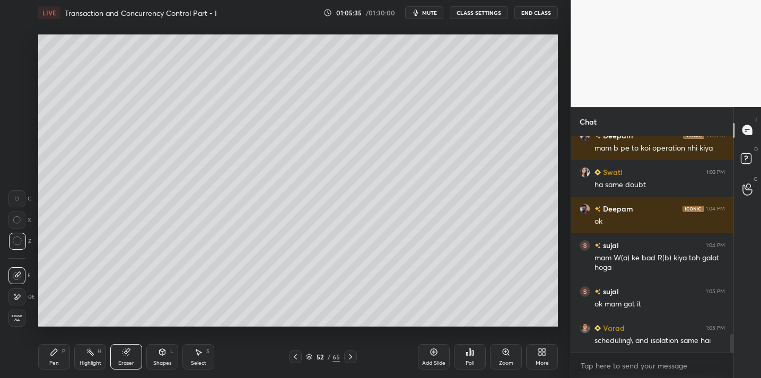
click at [45, 354] on div "Pen P" at bounding box center [54, 356] width 32 height 25
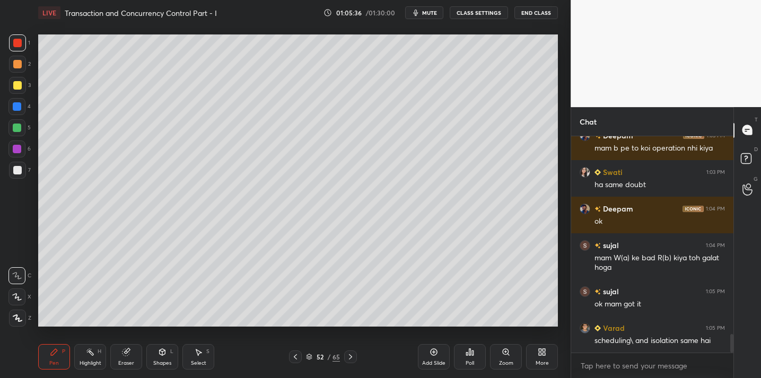
drag, startPoint x: 11, startPoint y: 85, endPoint x: 28, endPoint y: 81, distance: 16.9
click at [11, 85] on div at bounding box center [17, 85] width 17 height 17
click at [20, 127] on div at bounding box center [17, 128] width 8 height 8
click at [16, 170] on div at bounding box center [17, 170] width 8 height 8
click at [438, 357] on div "Add Slide" at bounding box center [434, 356] width 32 height 25
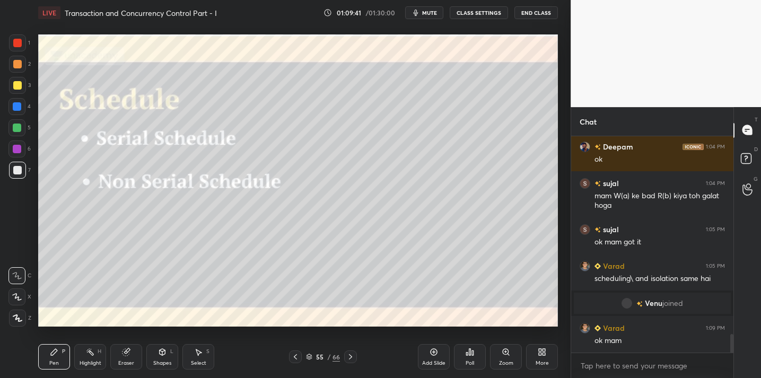
scroll to position [2358, 0]
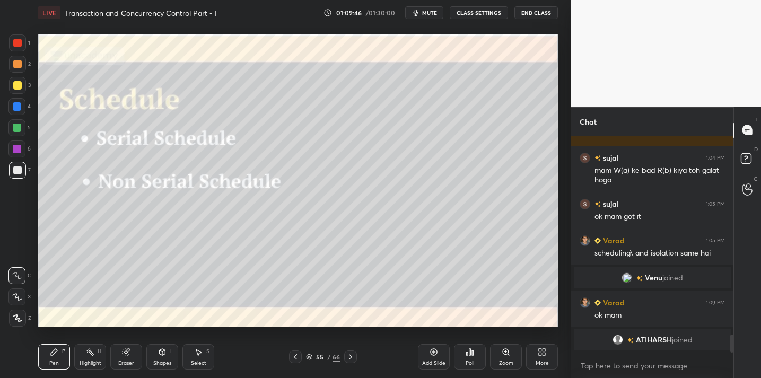
drag, startPoint x: 419, startPoint y: 365, endPoint x: 421, endPoint y: 358, distance: 7.1
click at [421, 363] on div "Add Slide" at bounding box center [434, 356] width 32 height 25
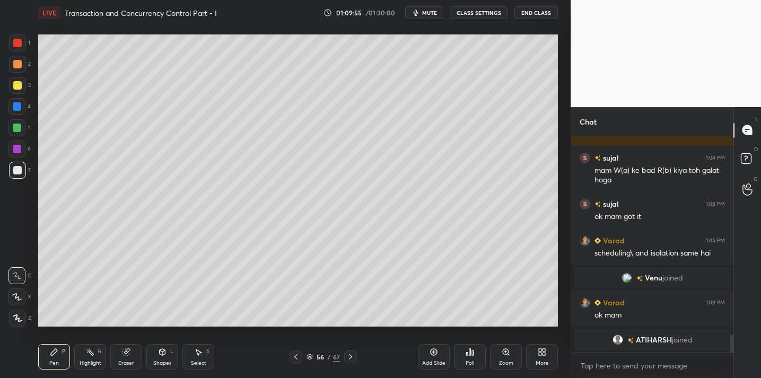
click at [24, 88] on div at bounding box center [17, 85] width 17 height 17
click at [23, 169] on div at bounding box center [17, 170] width 17 height 17
drag, startPoint x: 20, startPoint y: 129, endPoint x: 14, endPoint y: 134, distance: 7.2
click at [21, 130] on div at bounding box center [17, 128] width 8 height 8
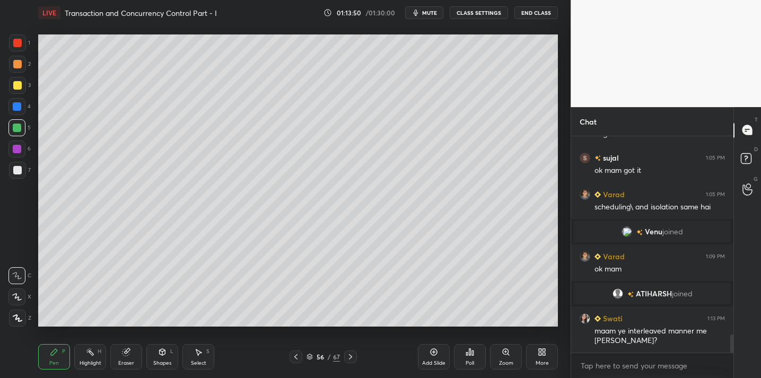
scroll to position [2410, 0]
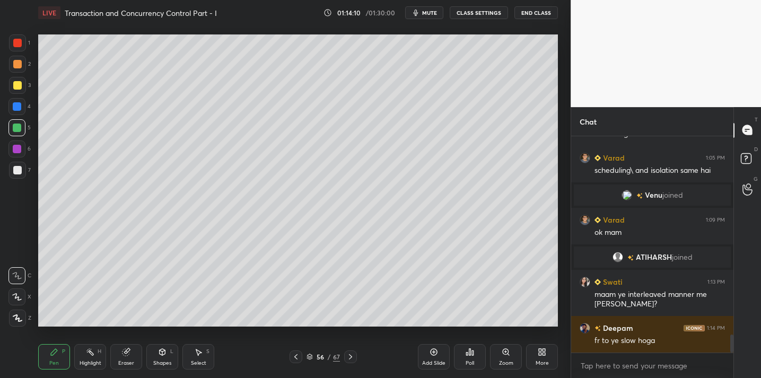
click at [21, 172] on div at bounding box center [17, 170] width 8 height 8
click at [133, 354] on div "Eraser" at bounding box center [126, 356] width 32 height 25
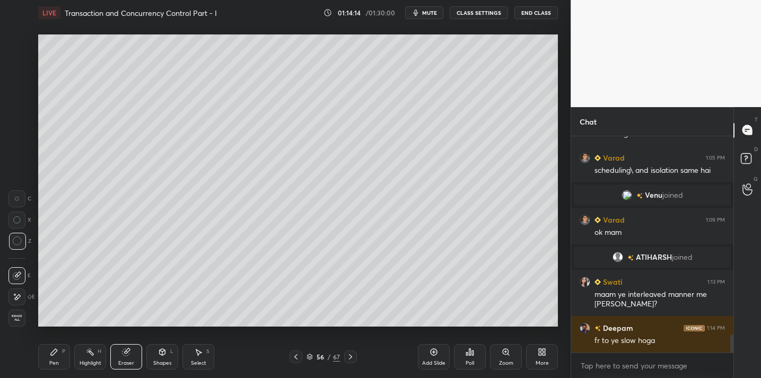
click at [57, 352] on icon at bounding box center [54, 352] width 8 height 8
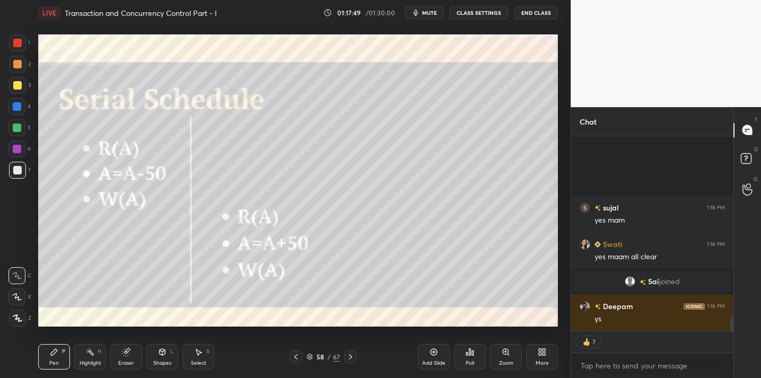
scroll to position [2533, 0]
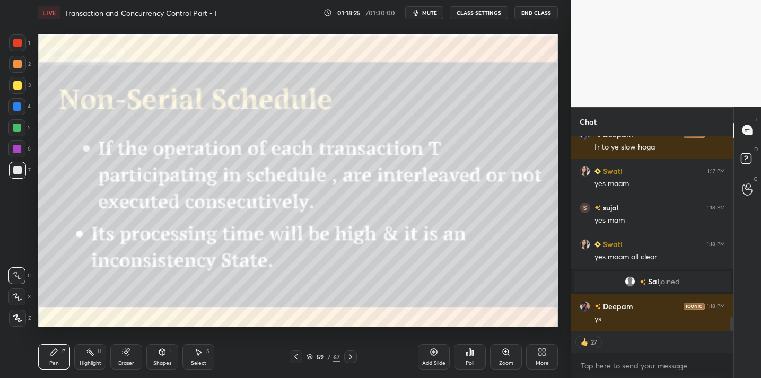
drag, startPoint x: 432, startPoint y: 354, endPoint x: 430, endPoint y: 330, distance: 24.0
click at [432, 354] on icon at bounding box center [434, 352] width 8 height 8
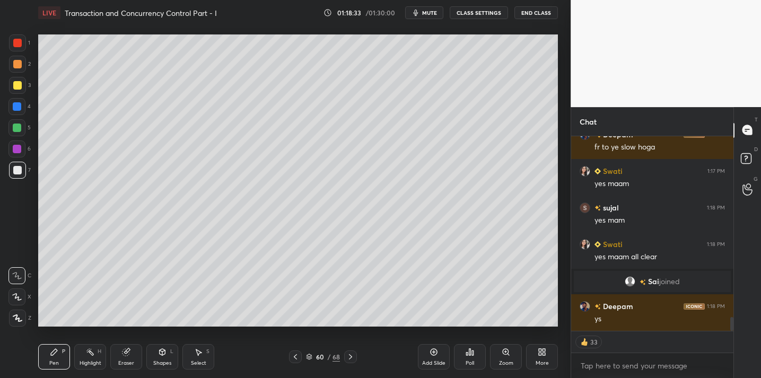
scroll to position [2559, 0]
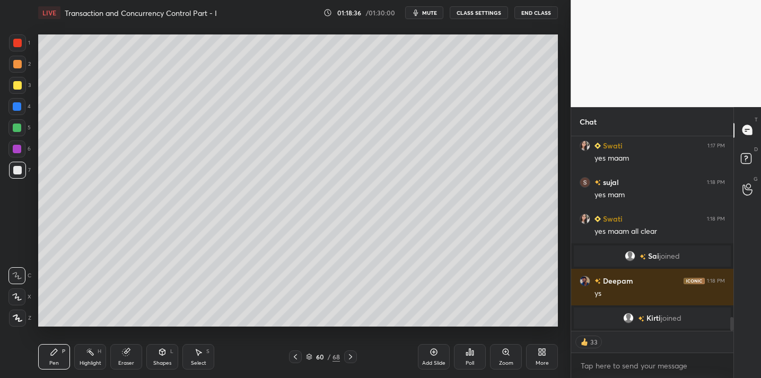
click at [15, 87] on div at bounding box center [17, 85] width 8 height 8
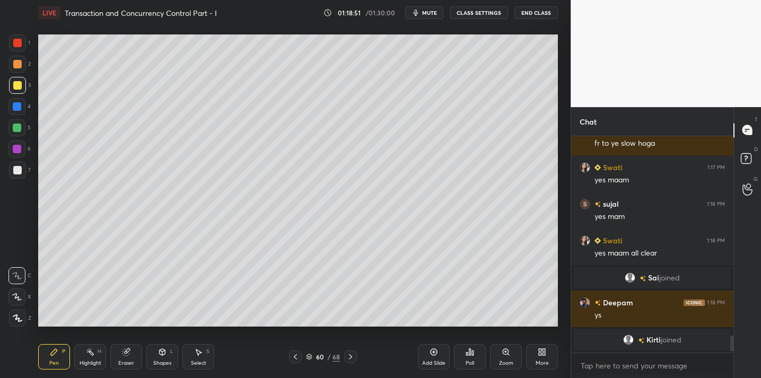
scroll to position [2537, 0]
click at [156, 354] on div "Shapes L" at bounding box center [162, 356] width 32 height 25
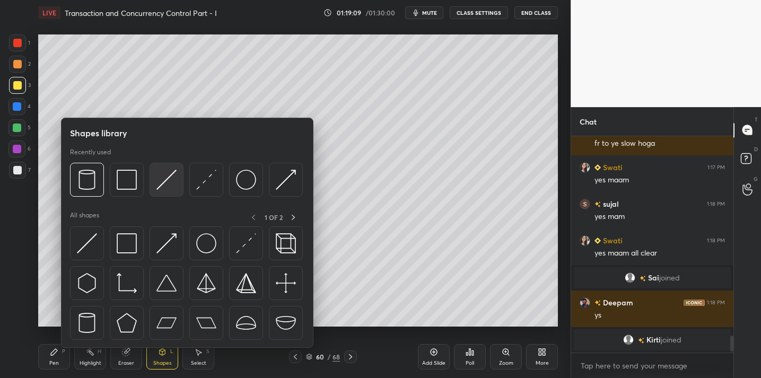
click at [162, 185] on img at bounding box center [166, 180] width 20 height 20
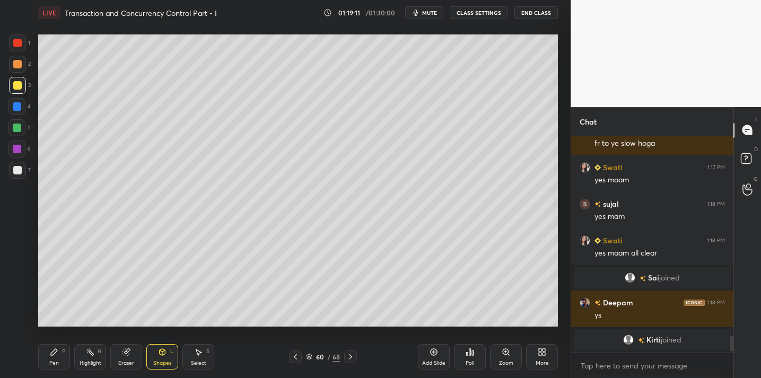
click at [47, 357] on div "Pen P" at bounding box center [54, 356] width 32 height 25
click at [15, 128] on div at bounding box center [17, 128] width 8 height 8
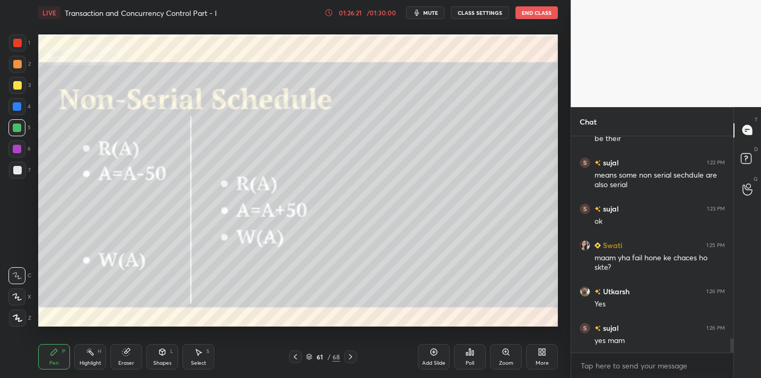
scroll to position [3032, 0]
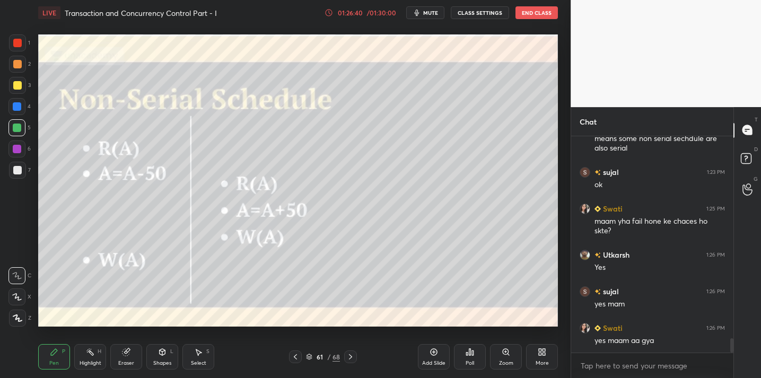
drag, startPoint x: 433, startPoint y: 353, endPoint x: 441, endPoint y: 341, distance: 14.9
click at [433, 353] on icon at bounding box center [434, 352] width 8 height 8
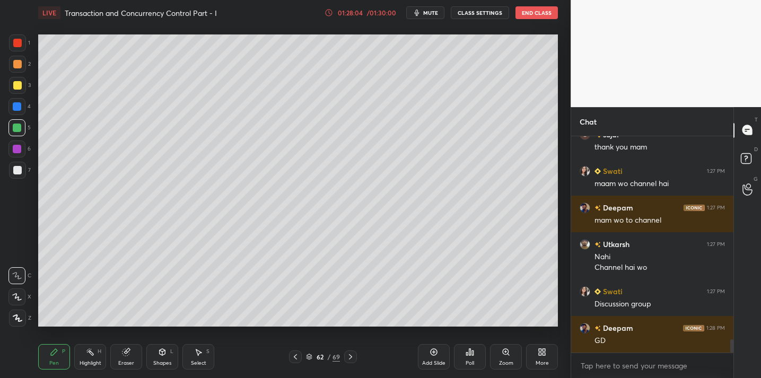
scroll to position [3391, 0]
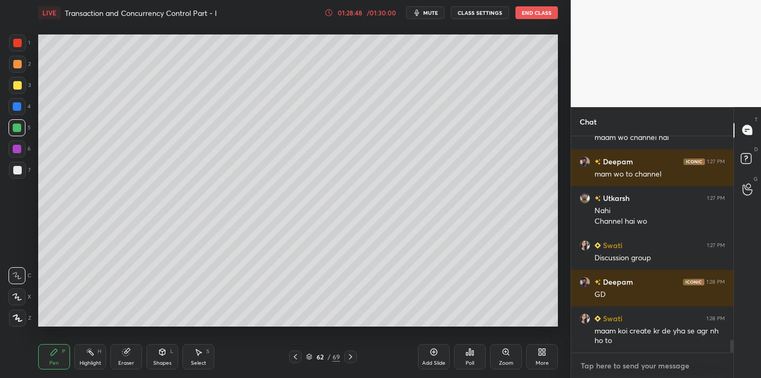
type textarea "x"
click at [642, 364] on textarea at bounding box center [652, 365] width 145 height 17
paste textarea "[URL][DOMAIN_NAME]"
type textarea "[URL][DOMAIN_NAME]"
type textarea "x"
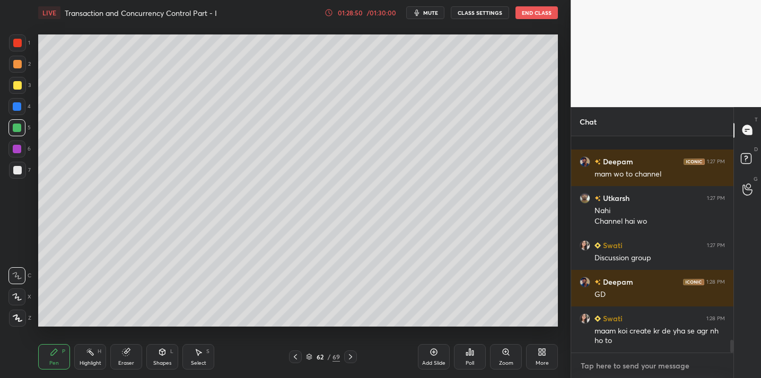
scroll to position [4, 4]
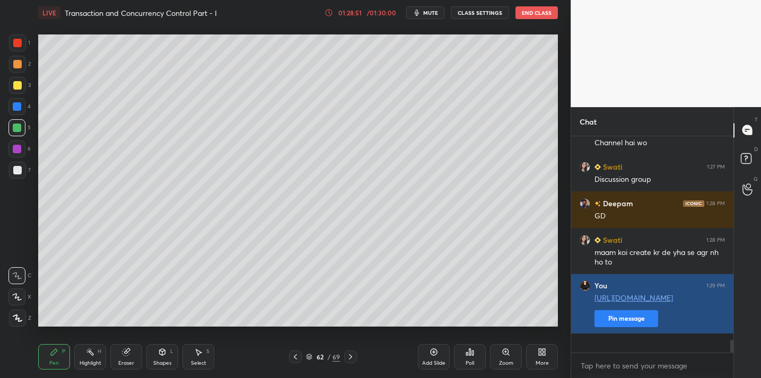
click at [644, 327] on button "Pin message" at bounding box center [626, 318] width 64 height 17
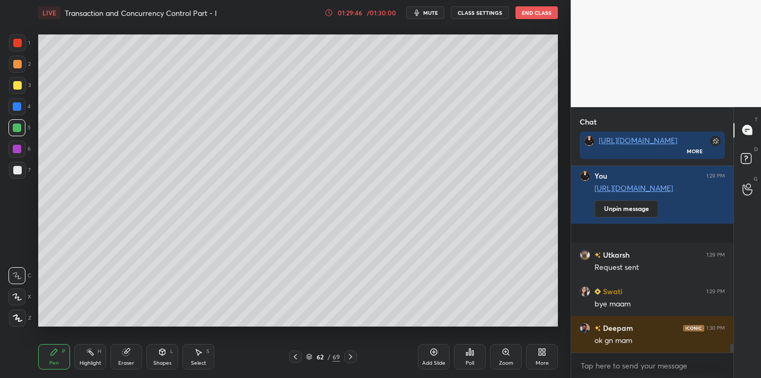
scroll to position [3646, 0]
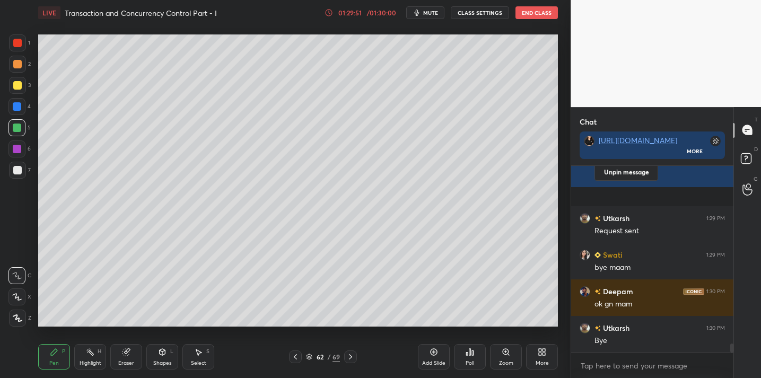
click at [548, 13] on button "End Class" at bounding box center [536, 12] width 42 height 13
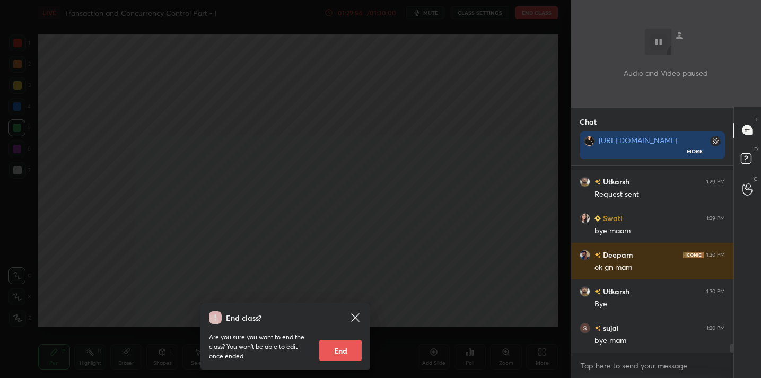
click at [347, 352] on button "End" at bounding box center [340, 350] width 42 height 21
type textarea "x"
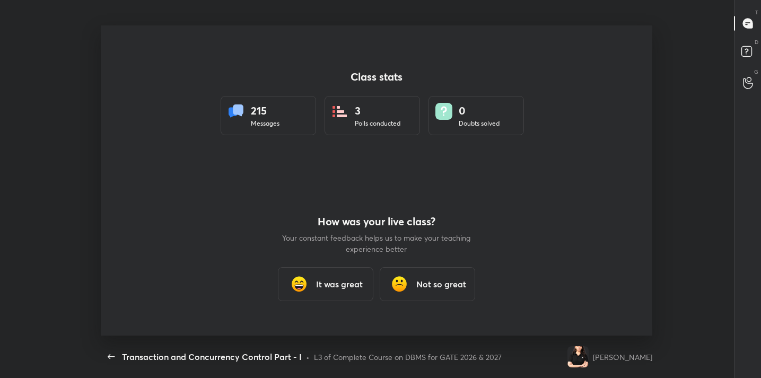
scroll to position [0, 0]
